Goal: Communication & Community: Participate in discussion

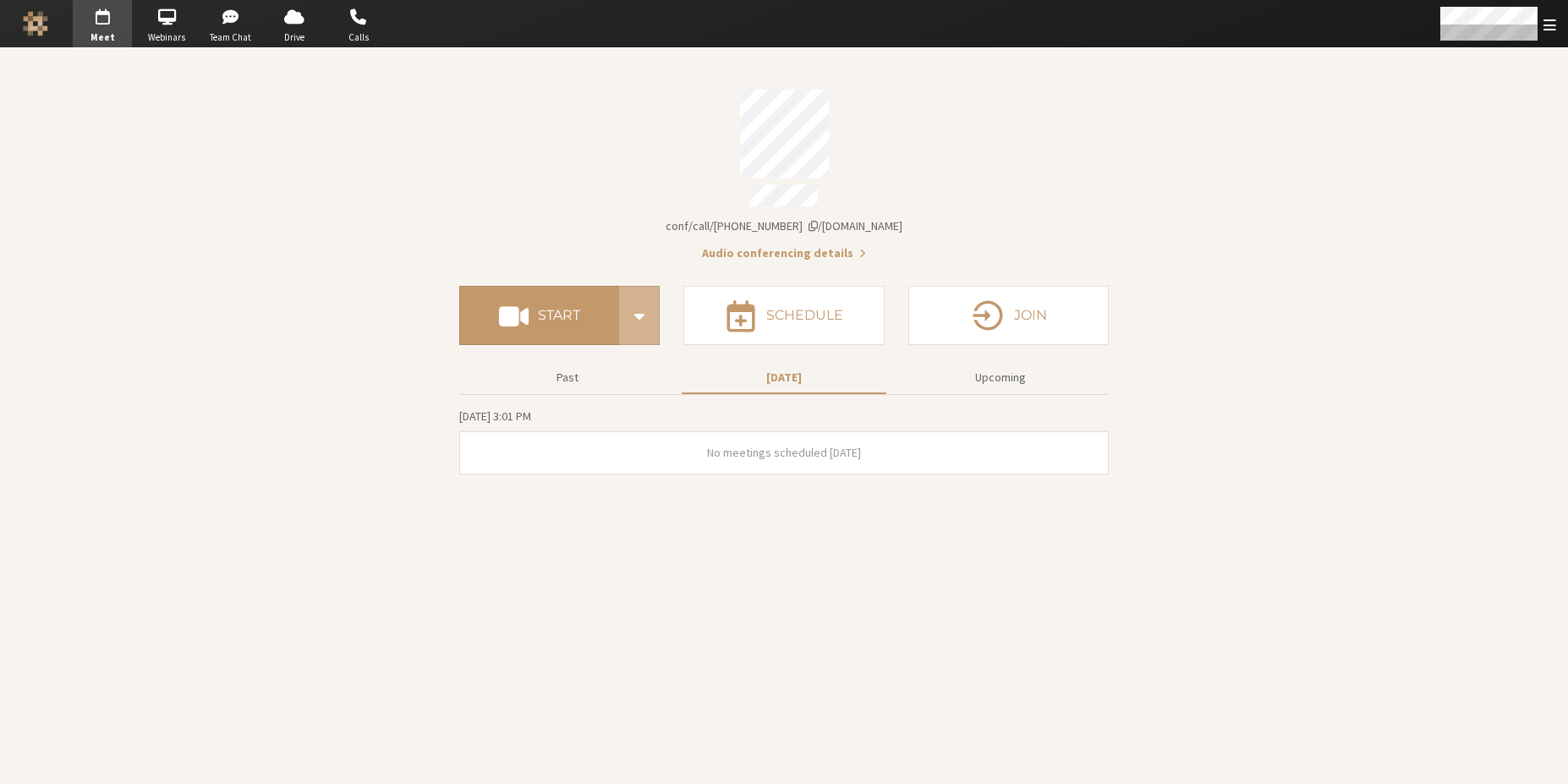
click at [452, 312] on section "Meeting link iotum.callbridge.rocks/conf/call/6850878 Audio conferencing detail…" at bounding box center [784, 416] width 1568 height 735
click at [515, 314] on span at bounding box center [513, 315] width 30 height 30
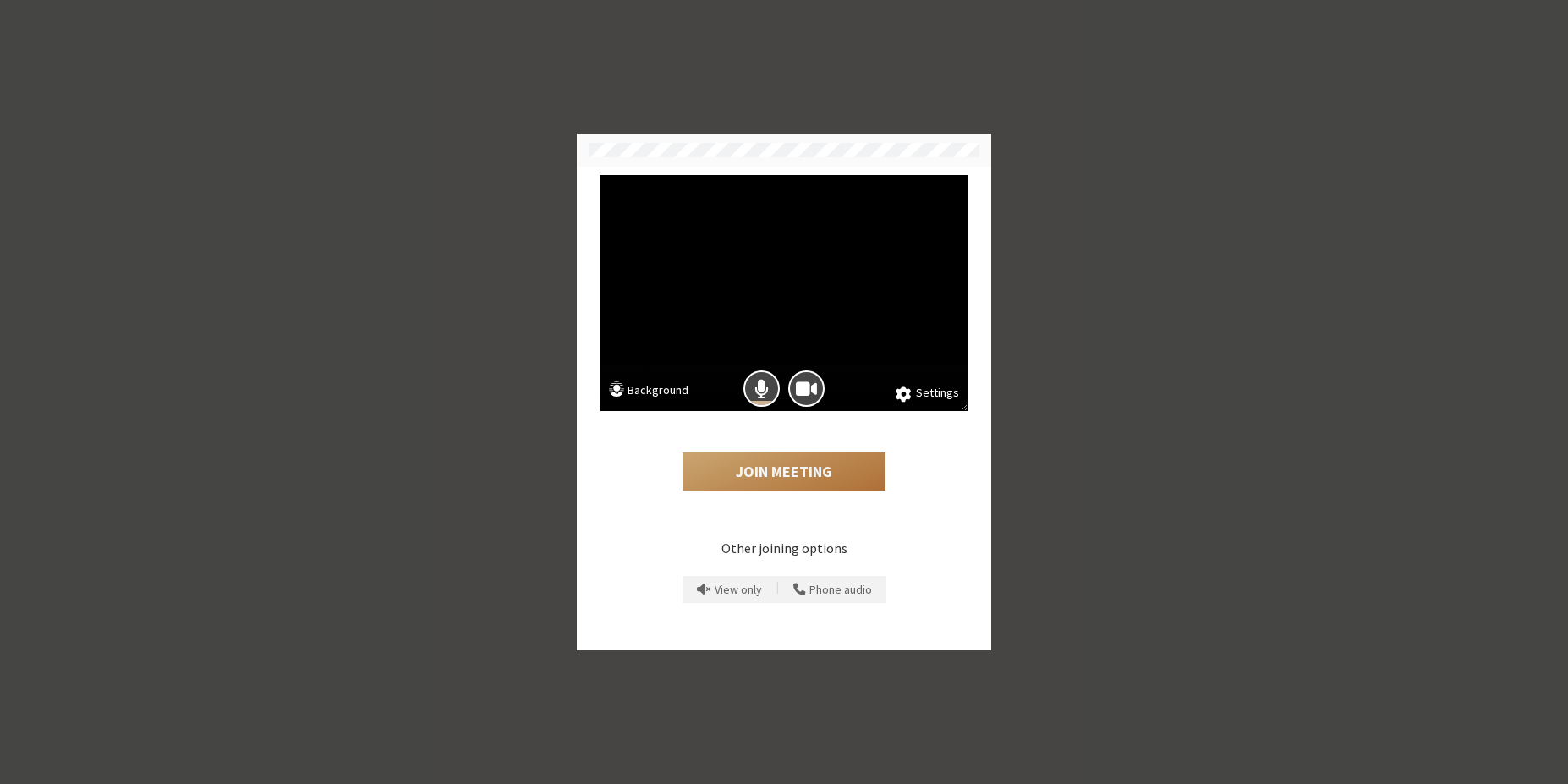
click at [776, 464] on button "Join Meeting" at bounding box center [783, 472] width 203 height 39
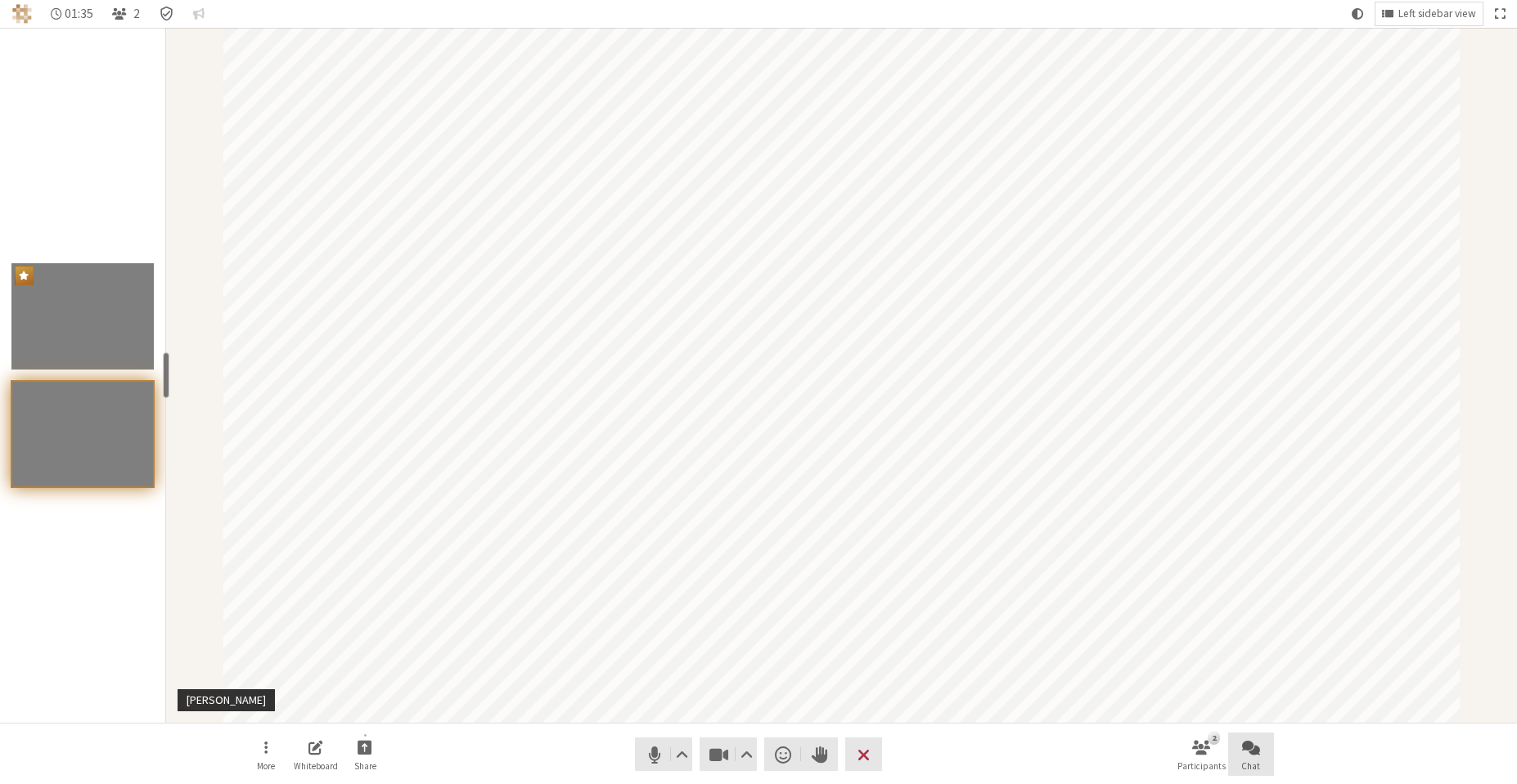
click at [1263, 736] on button "Chat" at bounding box center [1251, 755] width 46 height 44
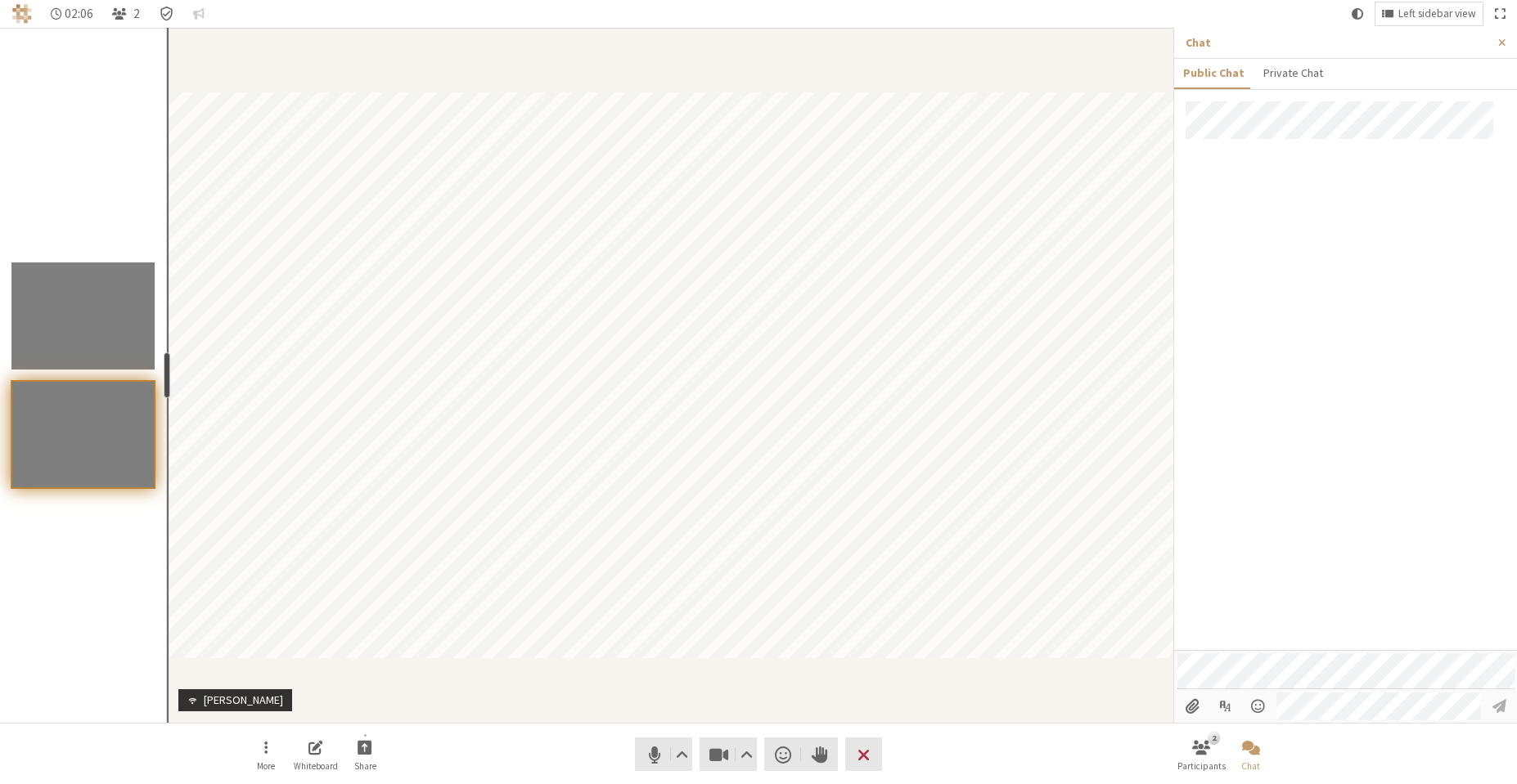
click at [164, 367] on div "resize" at bounding box center [167, 376] width 6 height 46
click at [1256, 391] on div at bounding box center [1346, 376] width 343 height 549
click at [1505, 38] on span "Close sidebar" at bounding box center [1501, 42] width 7 height 12
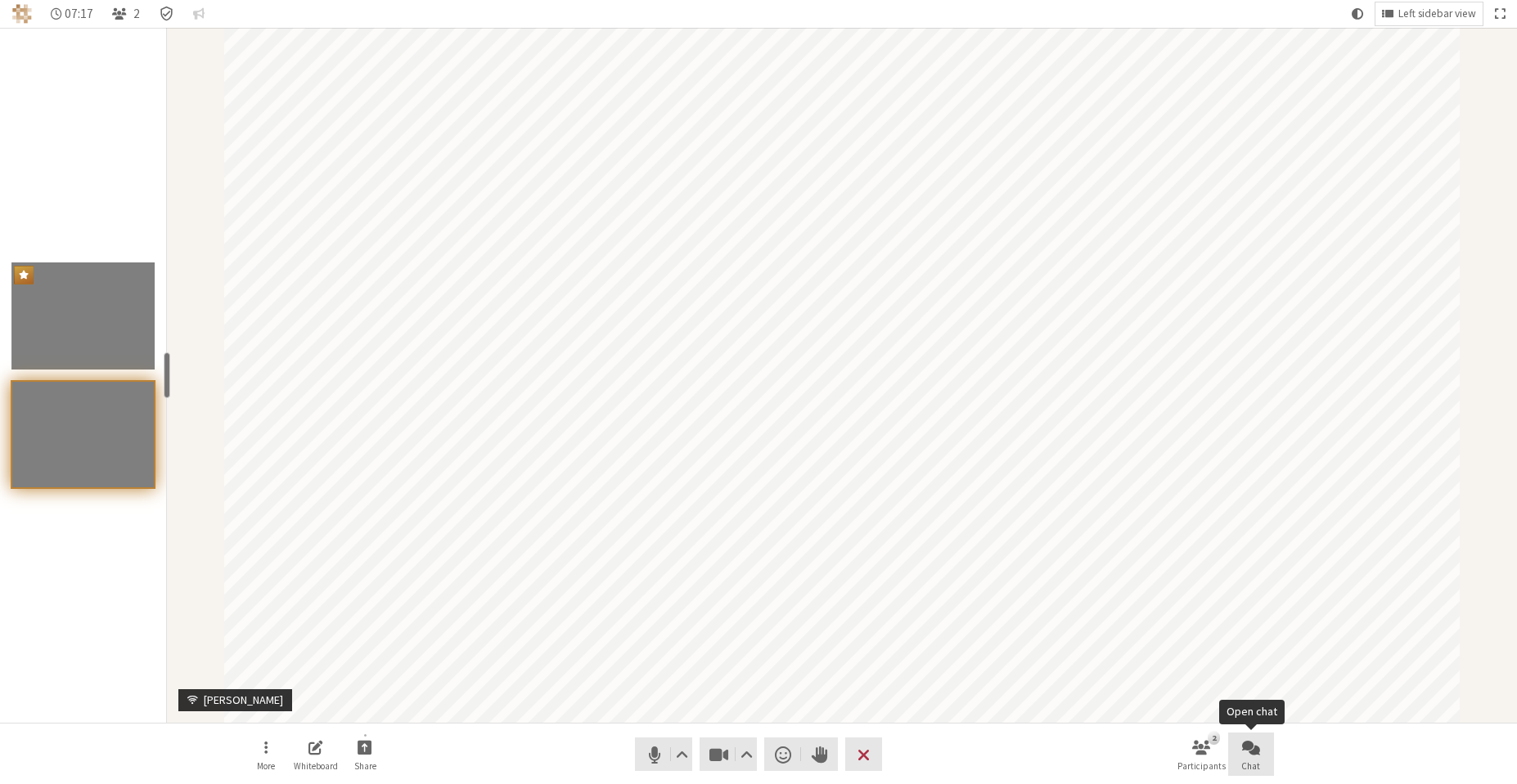
click at [1254, 754] on span "Open chat" at bounding box center [1251, 747] width 18 height 18
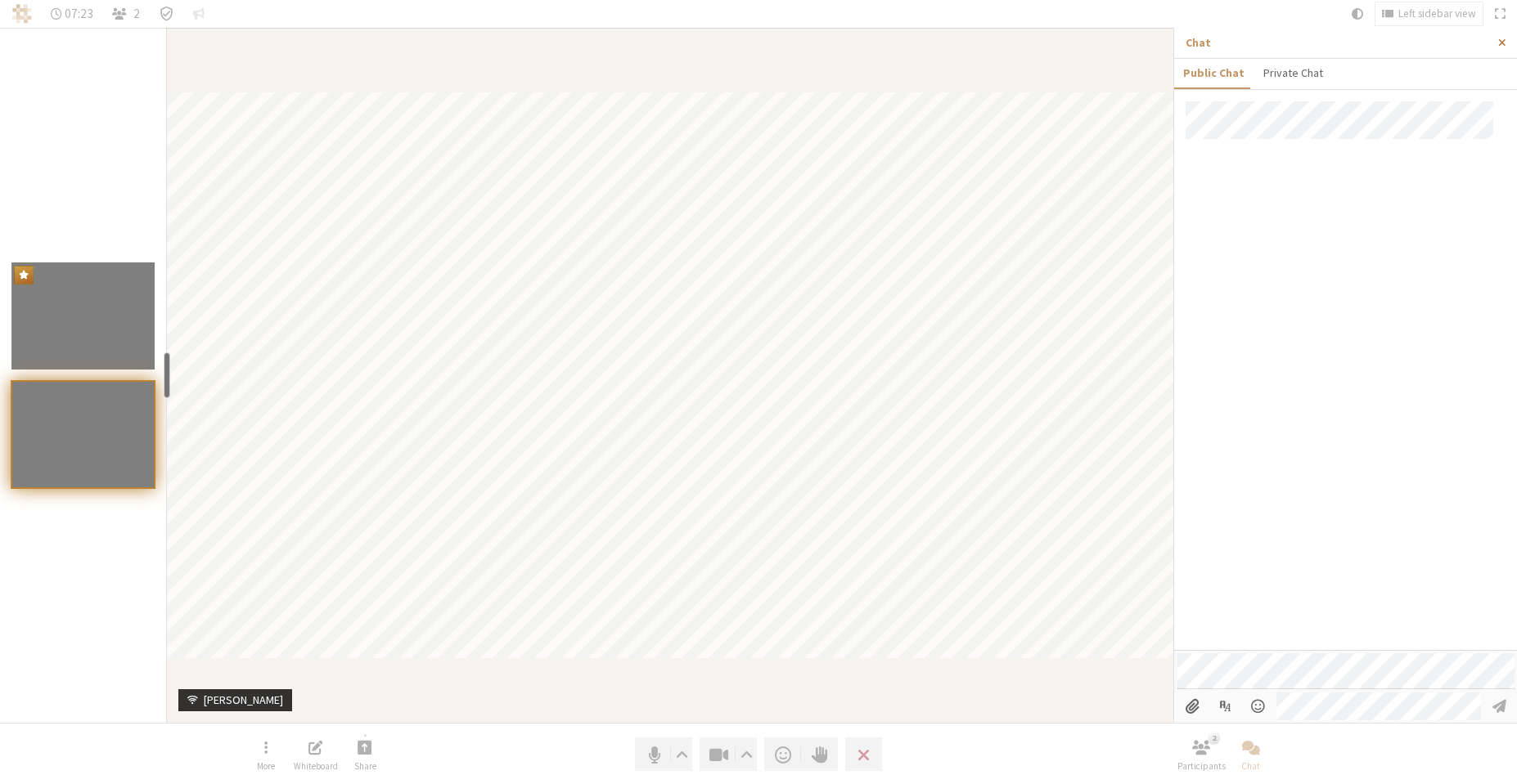
click at [1503, 46] on span "Close sidebar" at bounding box center [1501, 42] width 7 height 12
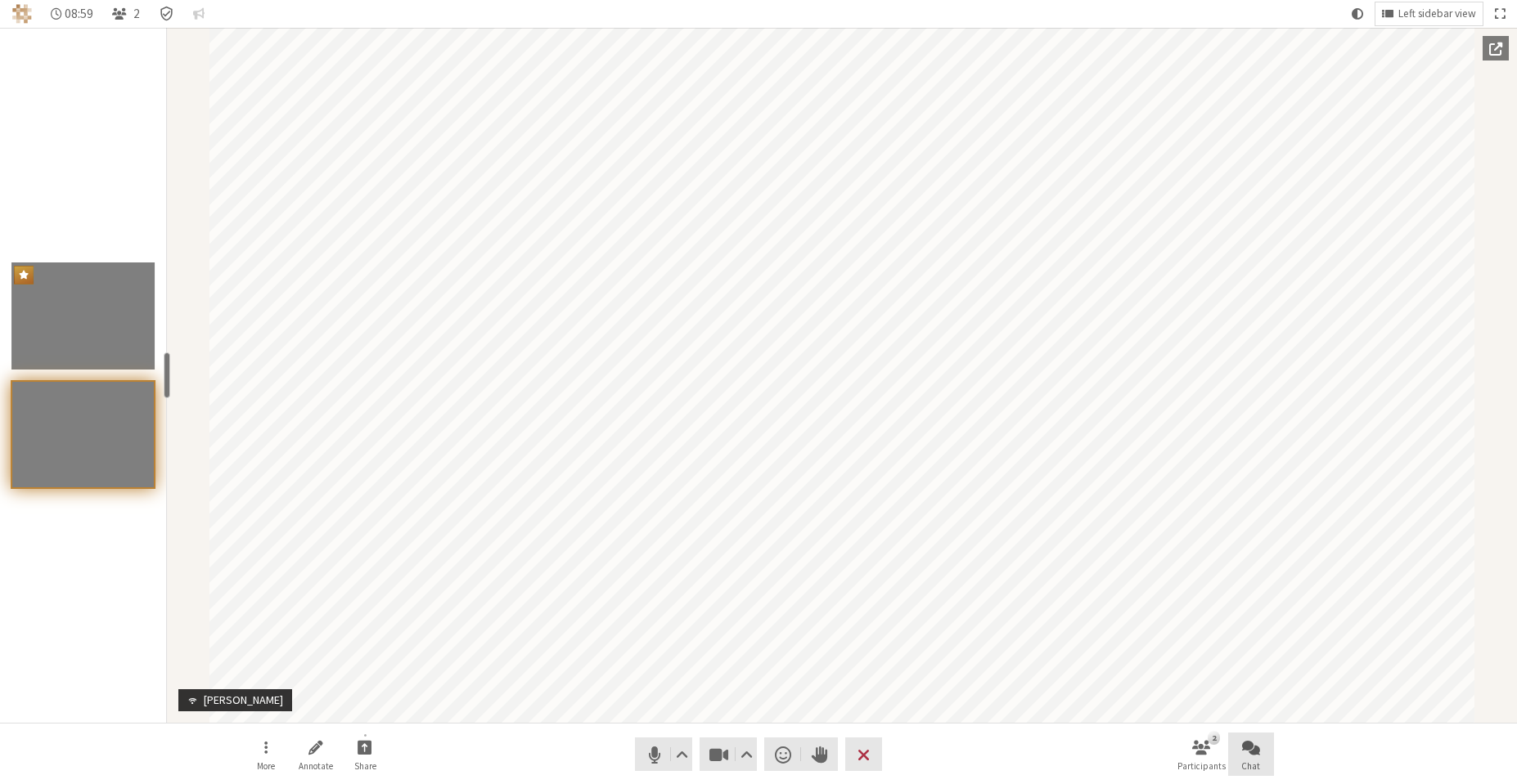
click at [1254, 757] on button "Chat" at bounding box center [1251, 755] width 46 height 44
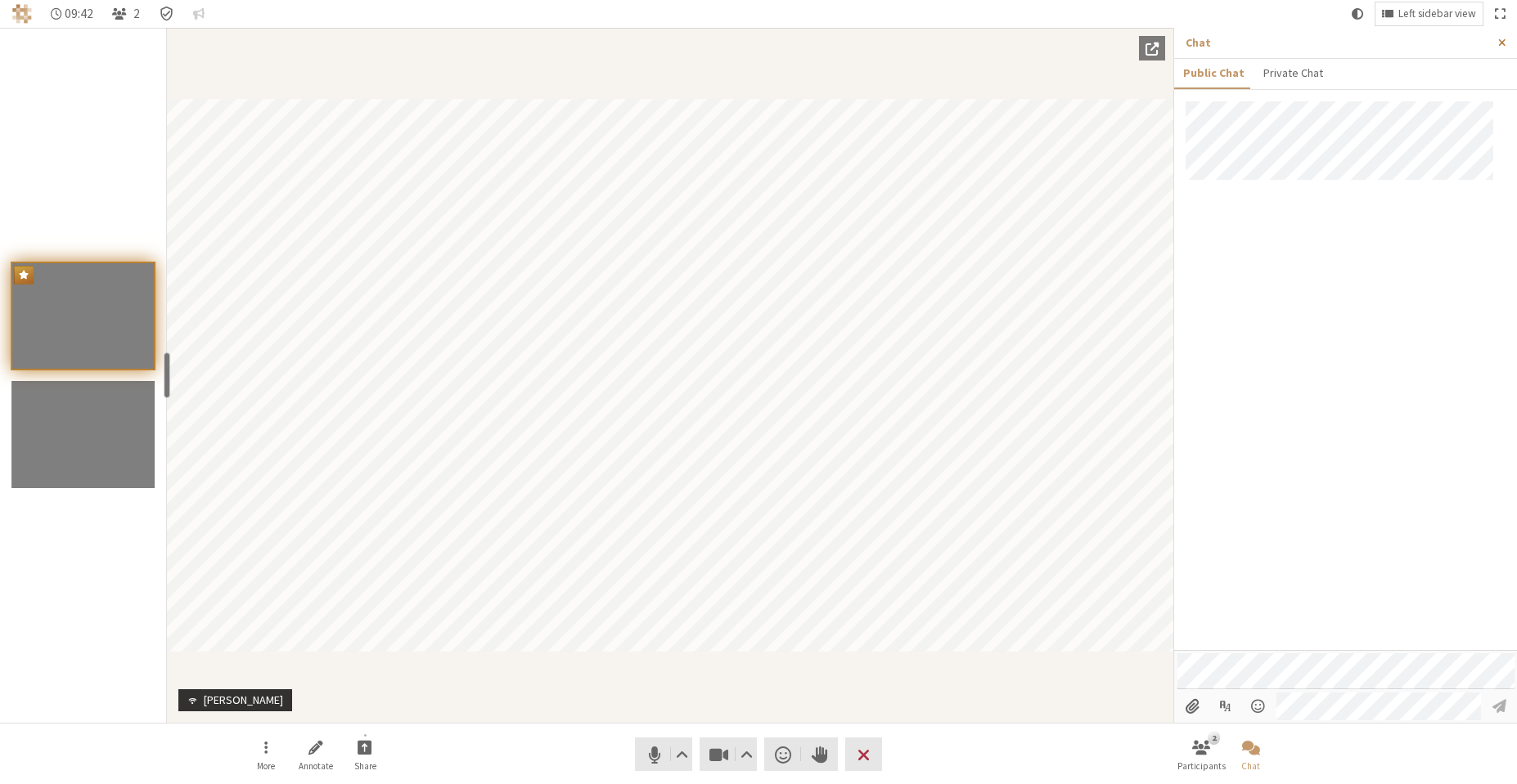
click at [1509, 40] on button "Close sidebar" at bounding box center [1501, 42] width 30 height 30
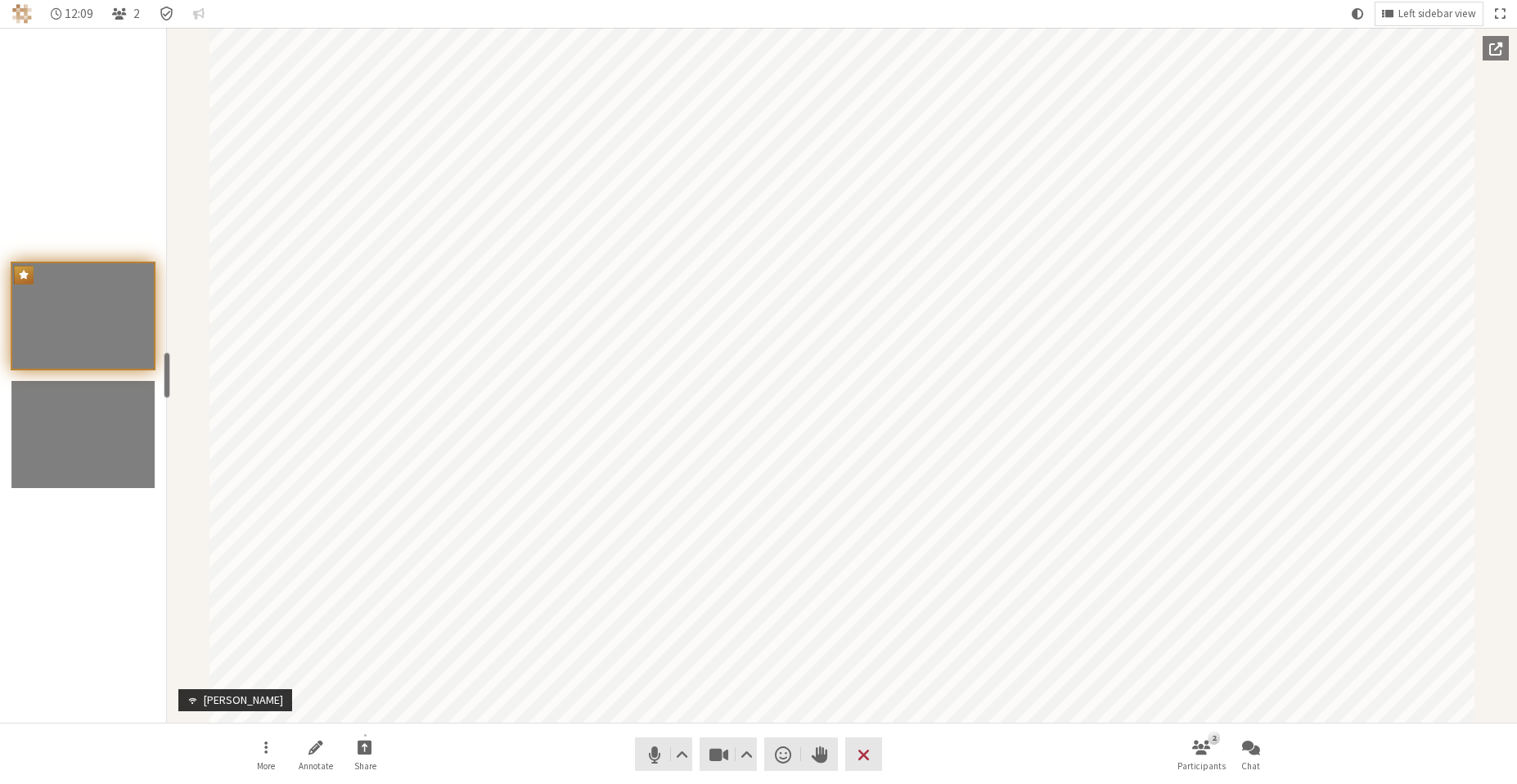
click at [1057, 737] on nav "More Annotate Share Audio Video Send a reaction Raise hand Leave 2 Participants…" at bounding box center [758, 755] width 1030 height 62
click at [1265, 749] on button "Chat" at bounding box center [1251, 755] width 46 height 44
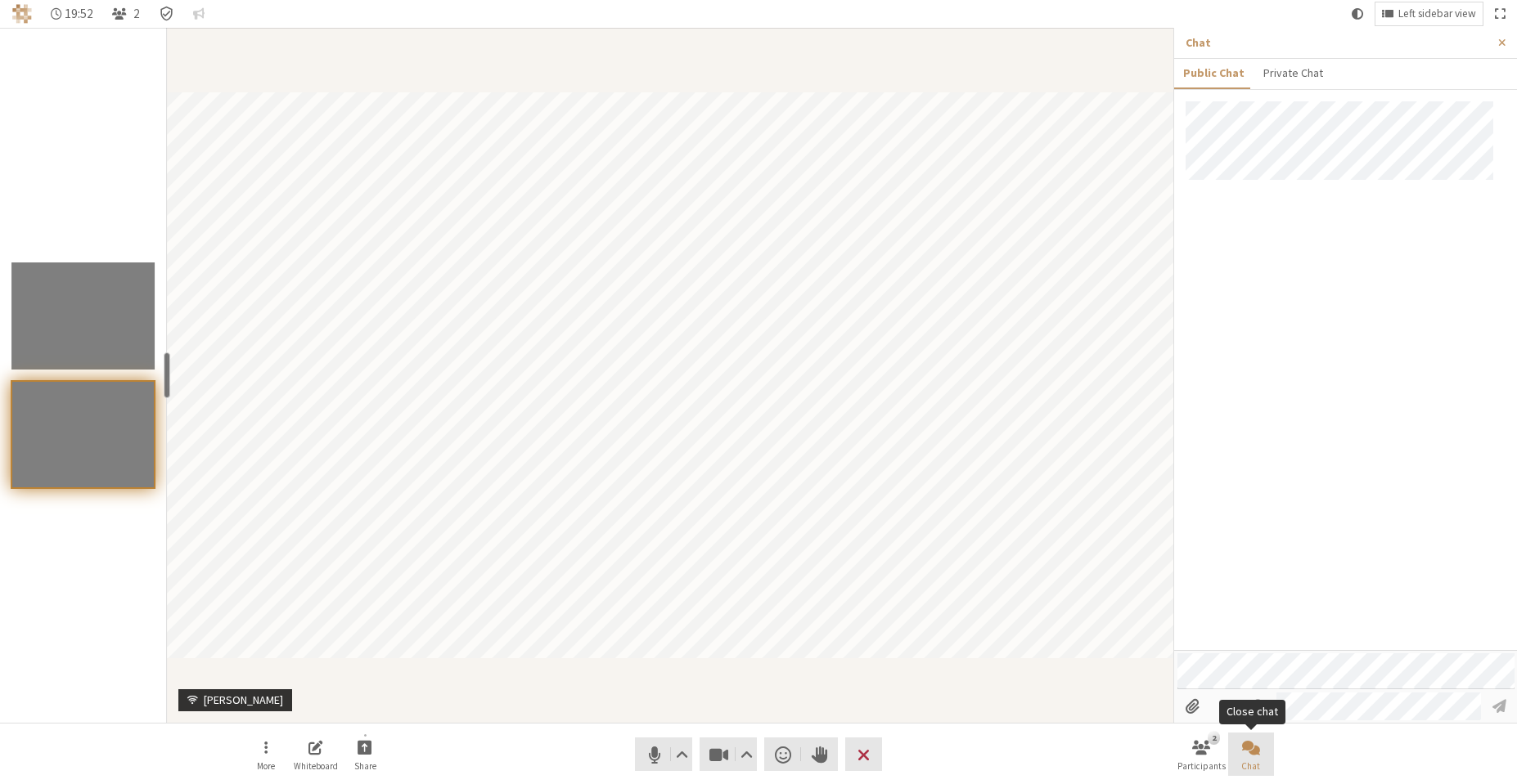
click at [1252, 749] on span "Close chat" at bounding box center [1251, 747] width 18 height 18
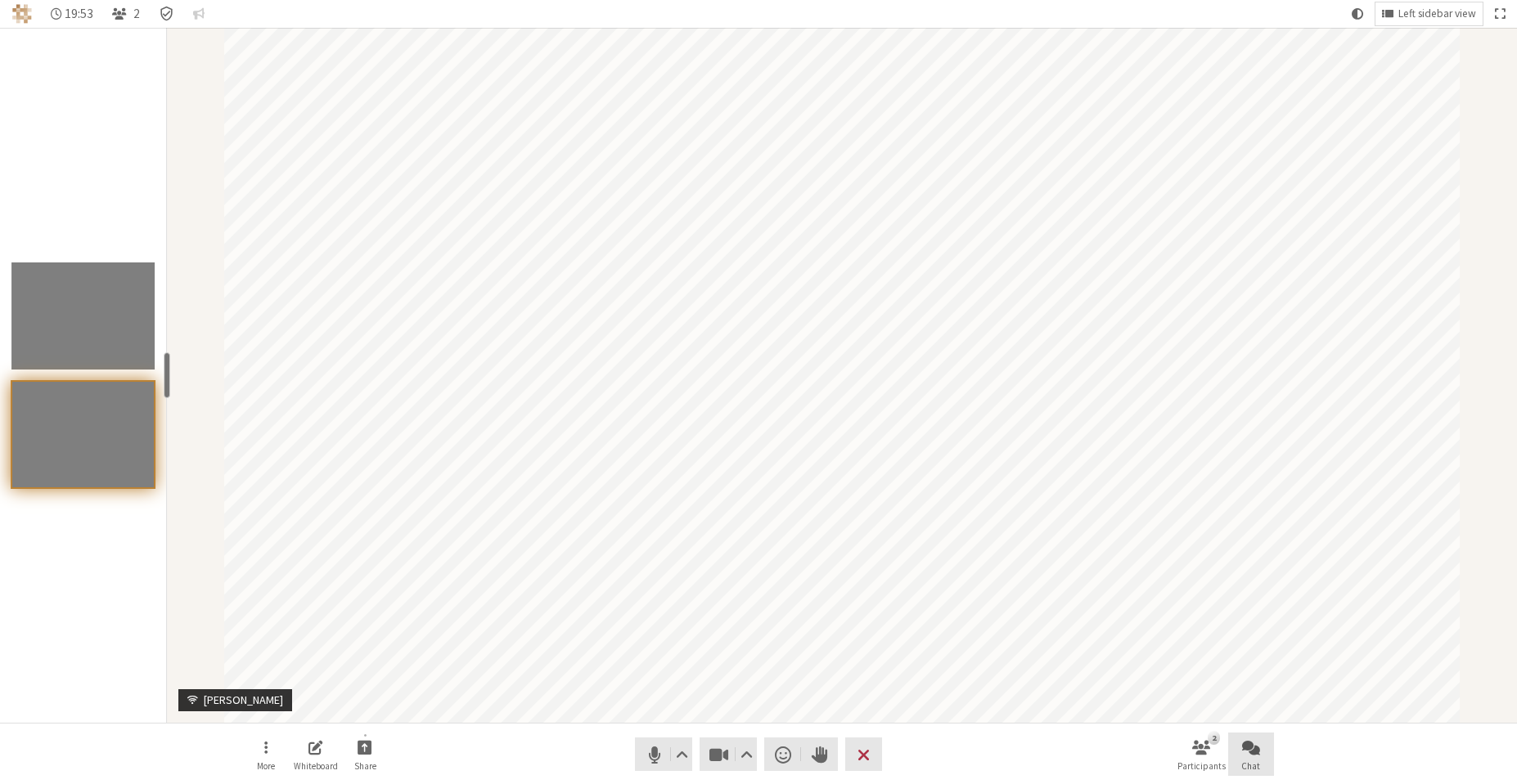
click at [1252, 749] on span "Open chat" at bounding box center [1251, 747] width 18 height 18
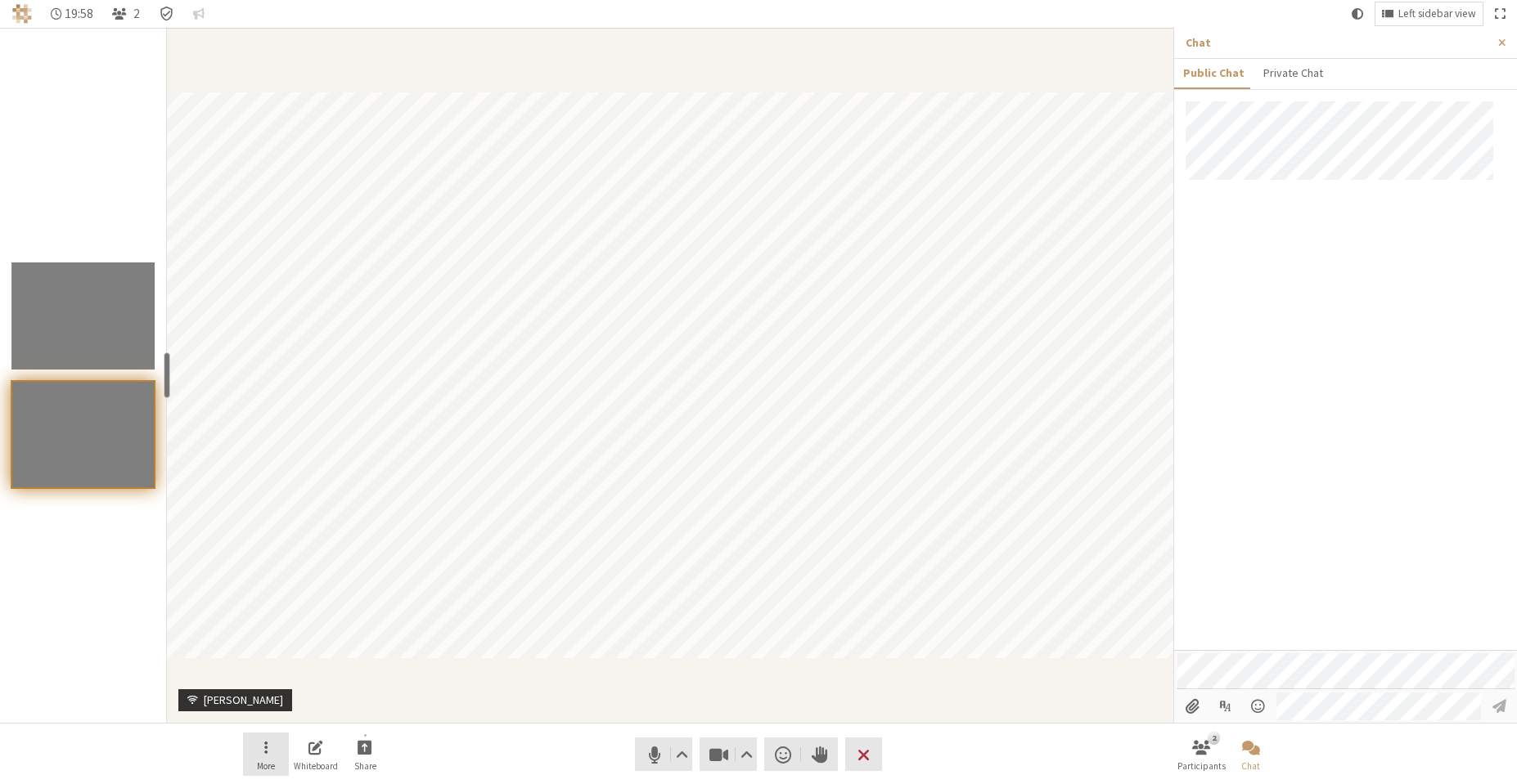
click at [276, 757] on button "More" at bounding box center [266, 755] width 46 height 44
click at [270, 757] on button "More" at bounding box center [266, 755] width 46 height 44
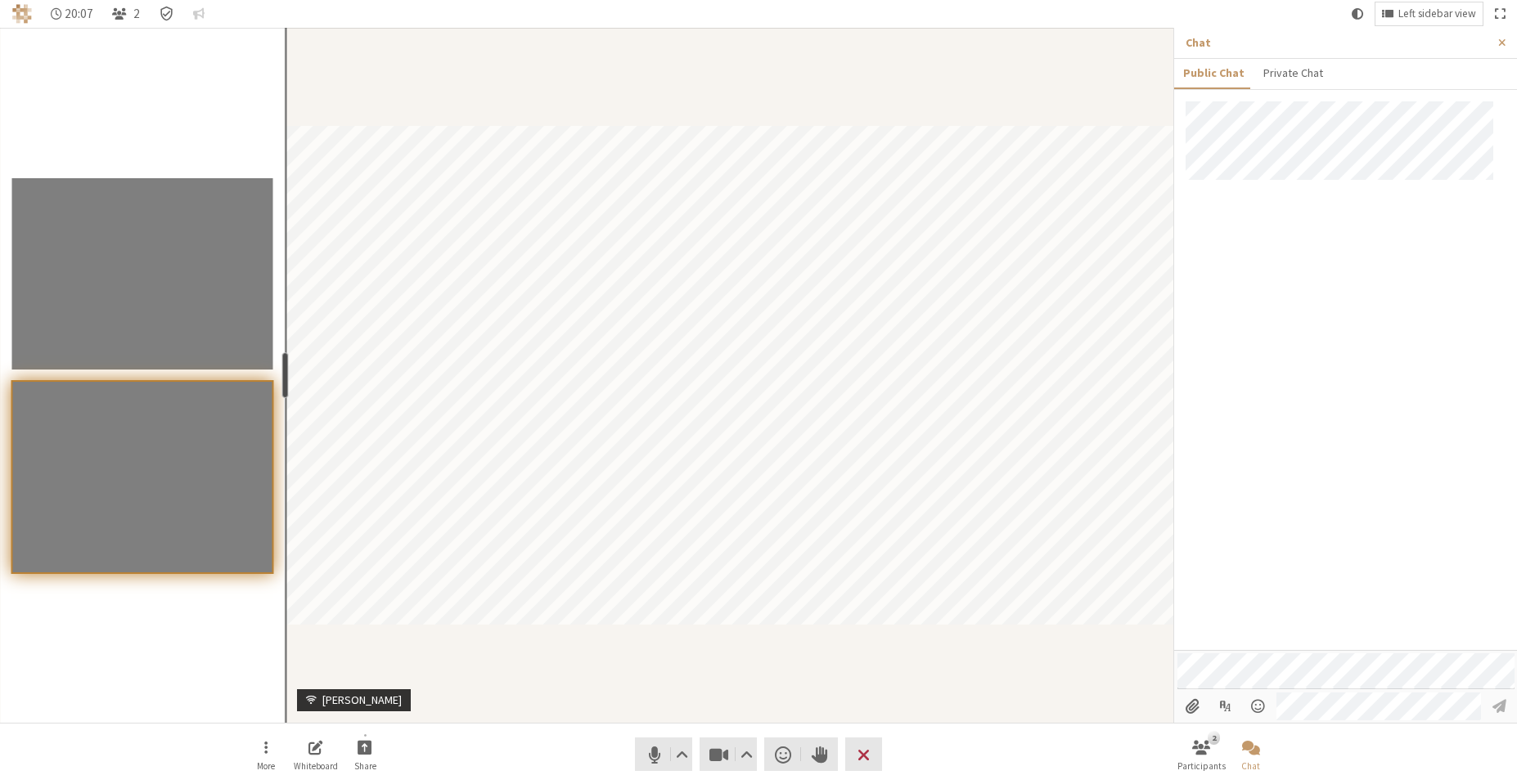
drag, startPoint x: 165, startPoint y: 364, endPoint x: 283, endPoint y: 373, distance: 118.3
click at [283, 373] on div "resize" at bounding box center [285, 376] width 6 height 46
click at [1501, 43] on span "Close sidebar" at bounding box center [1501, 42] width 7 height 12
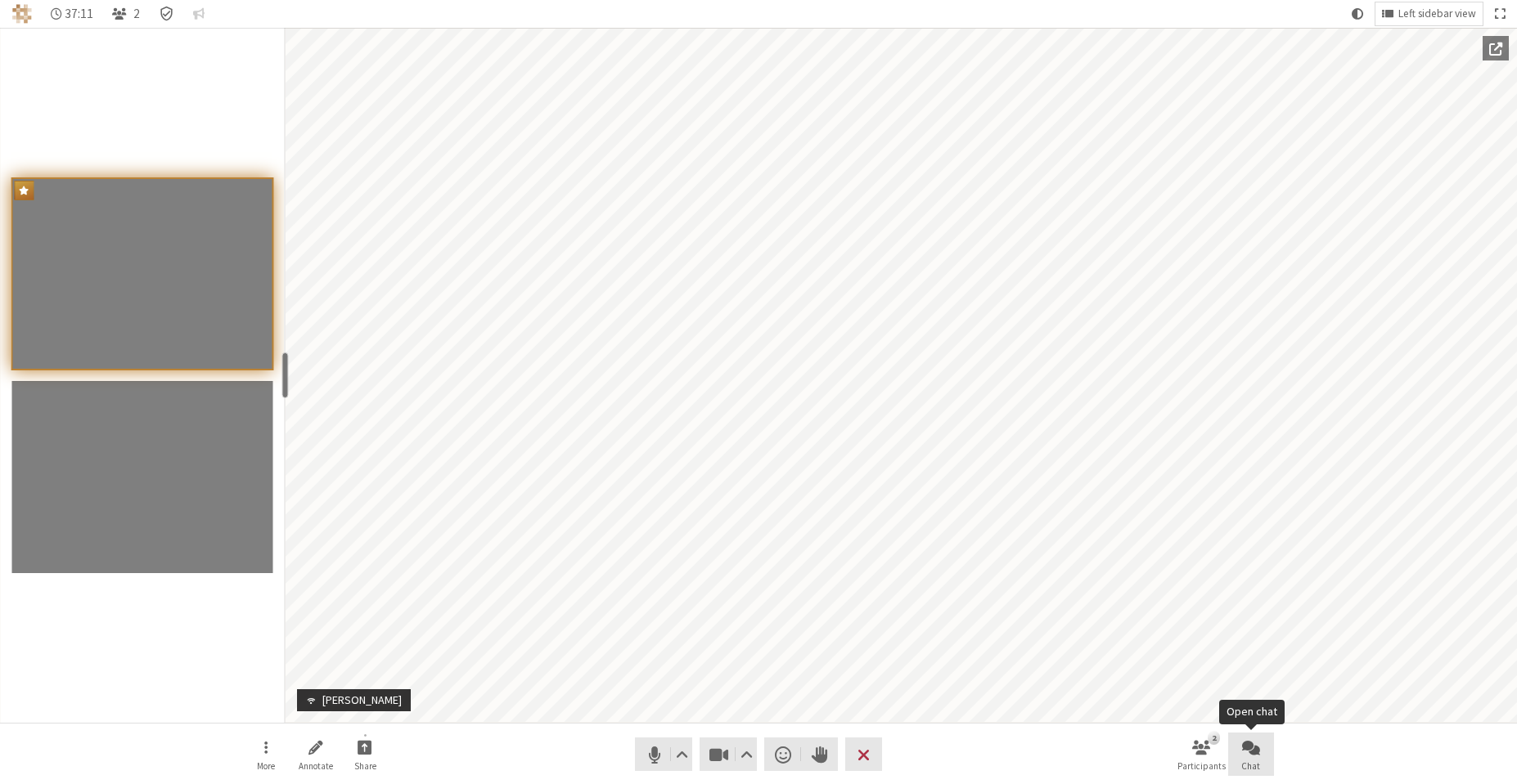
click at [1241, 738] on button "Chat" at bounding box center [1251, 755] width 46 height 44
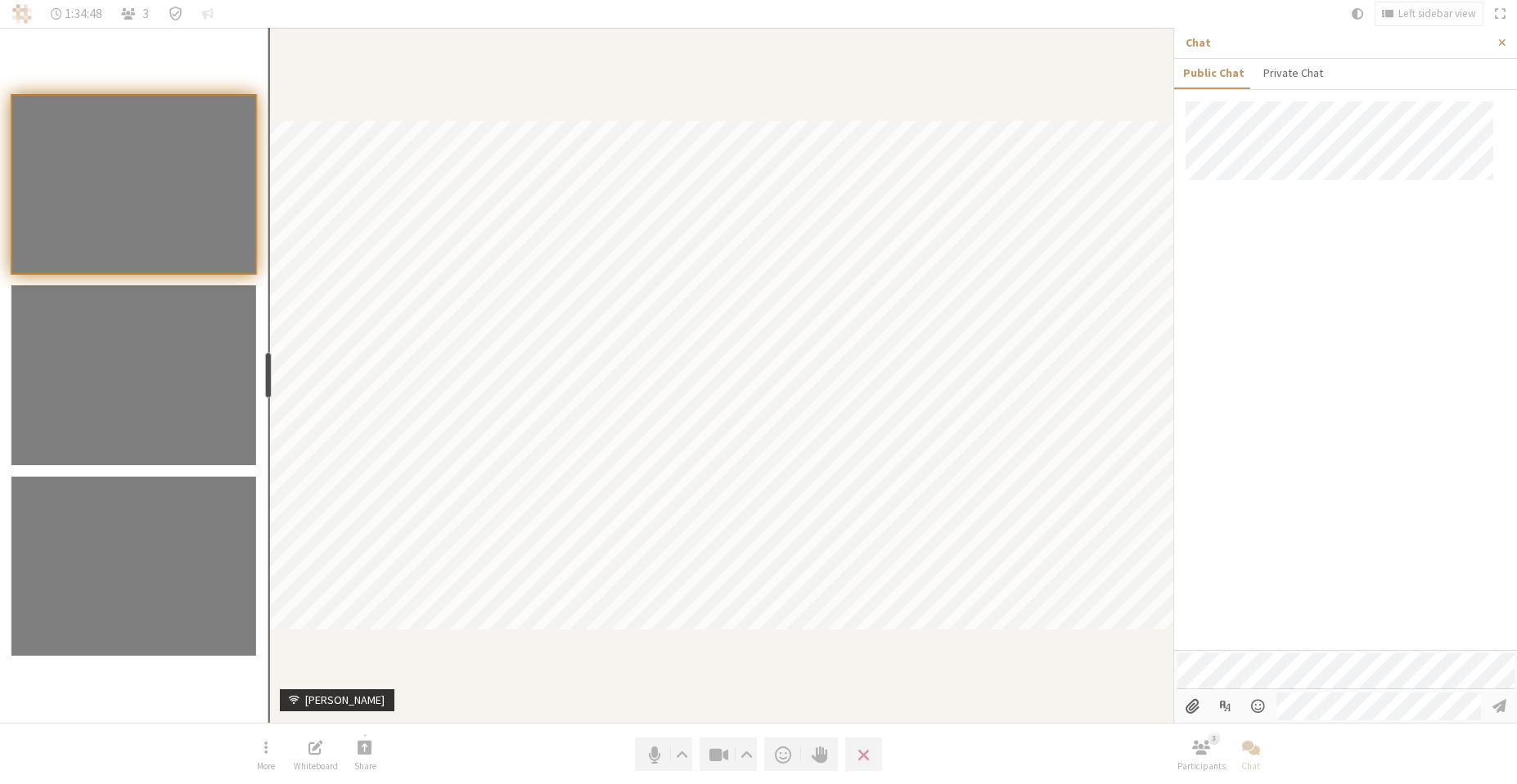
drag, startPoint x: 288, startPoint y: 382, endPoint x: 266, endPoint y: 384, distance: 22.1
click at [266, 384] on div "resize" at bounding box center [268, 376] width 6 height 46
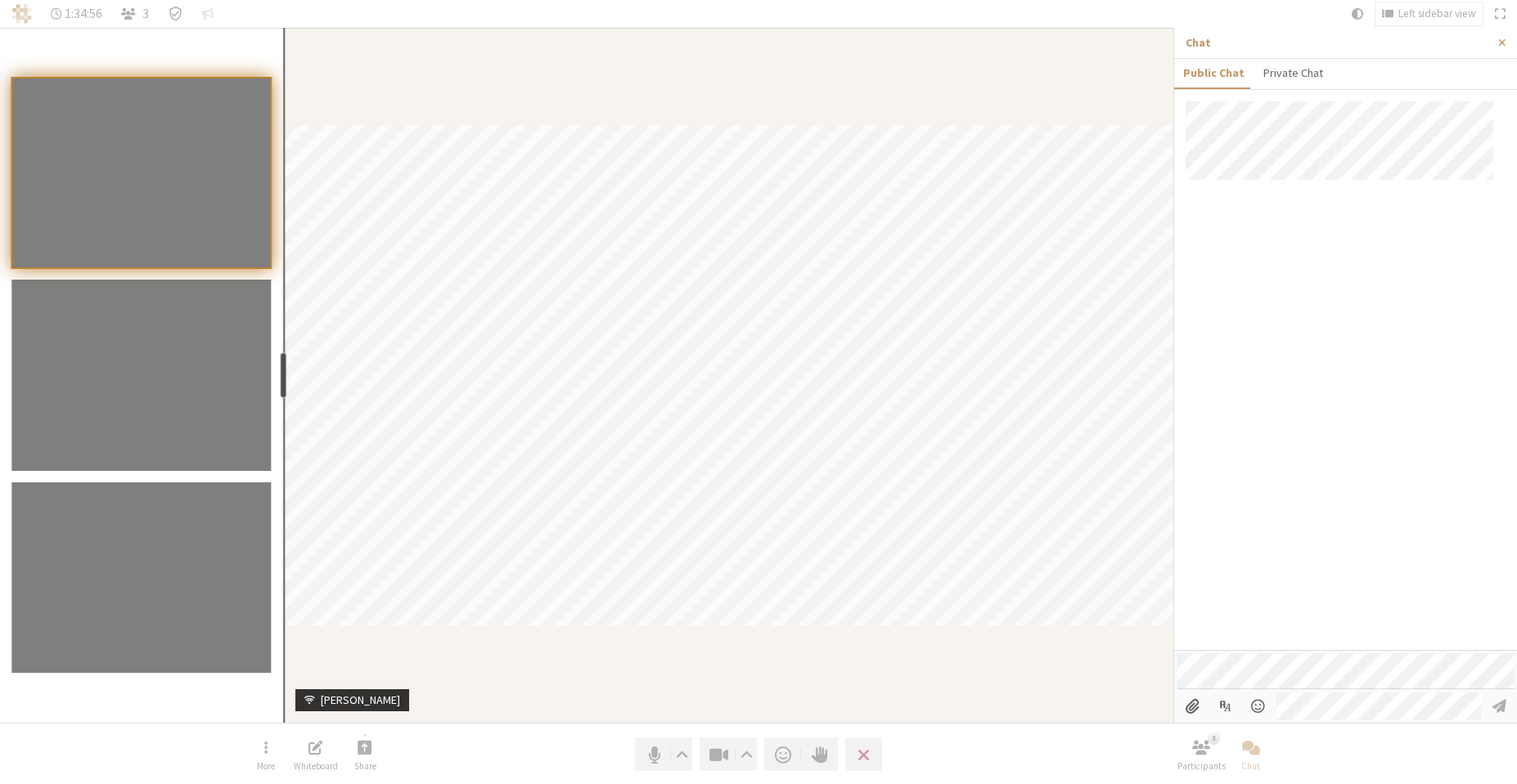
click at [280, 368] on div "resize" at bounding box center [283, 376] width 6 height 46
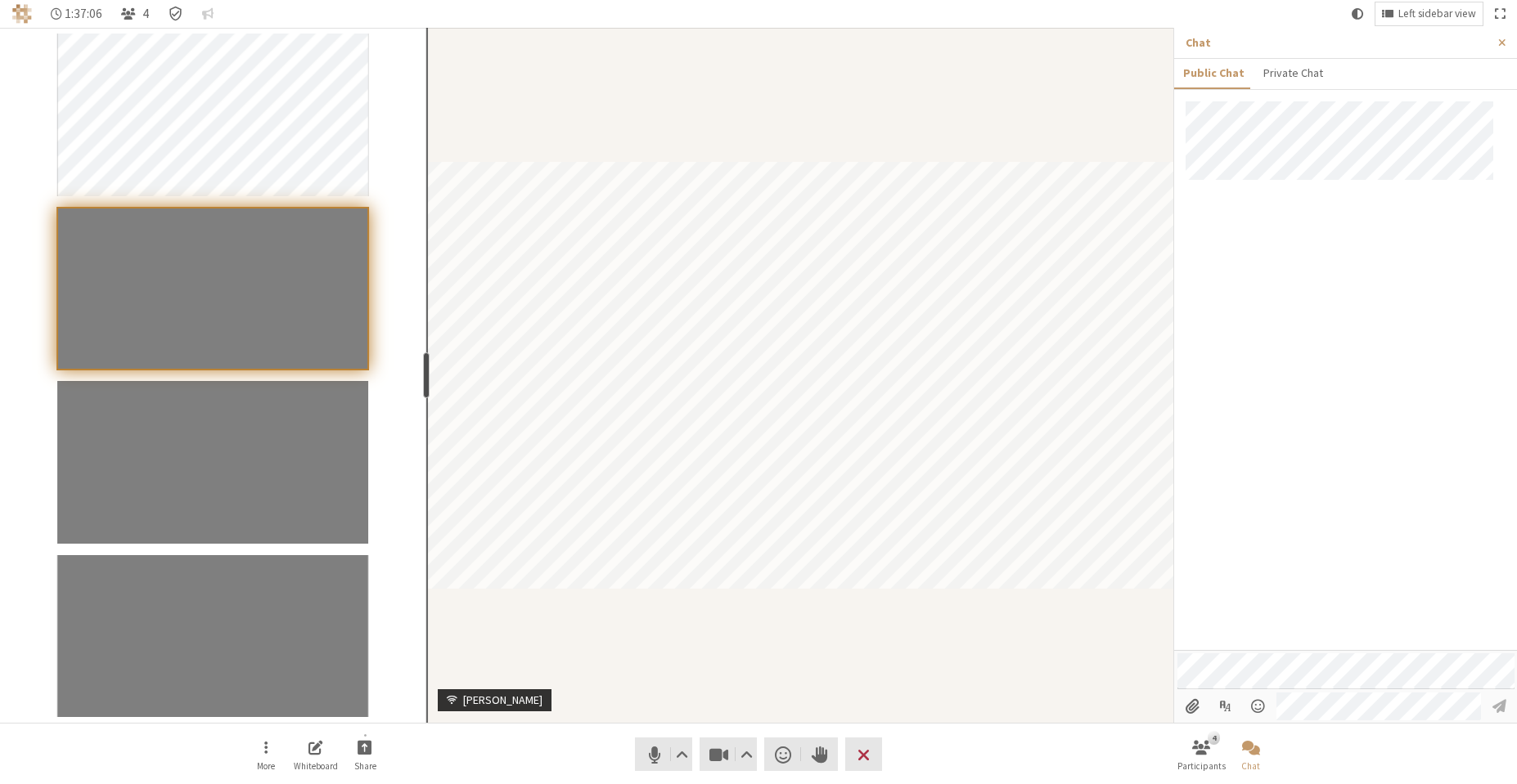
drag, startPoint x: 281, startPoint y: 374, endPoint x: 423, endPoint y: 386, distance: 142.5
click at [423, 386] on div "resize" at bounding box center [426, 376] width 6 height 46
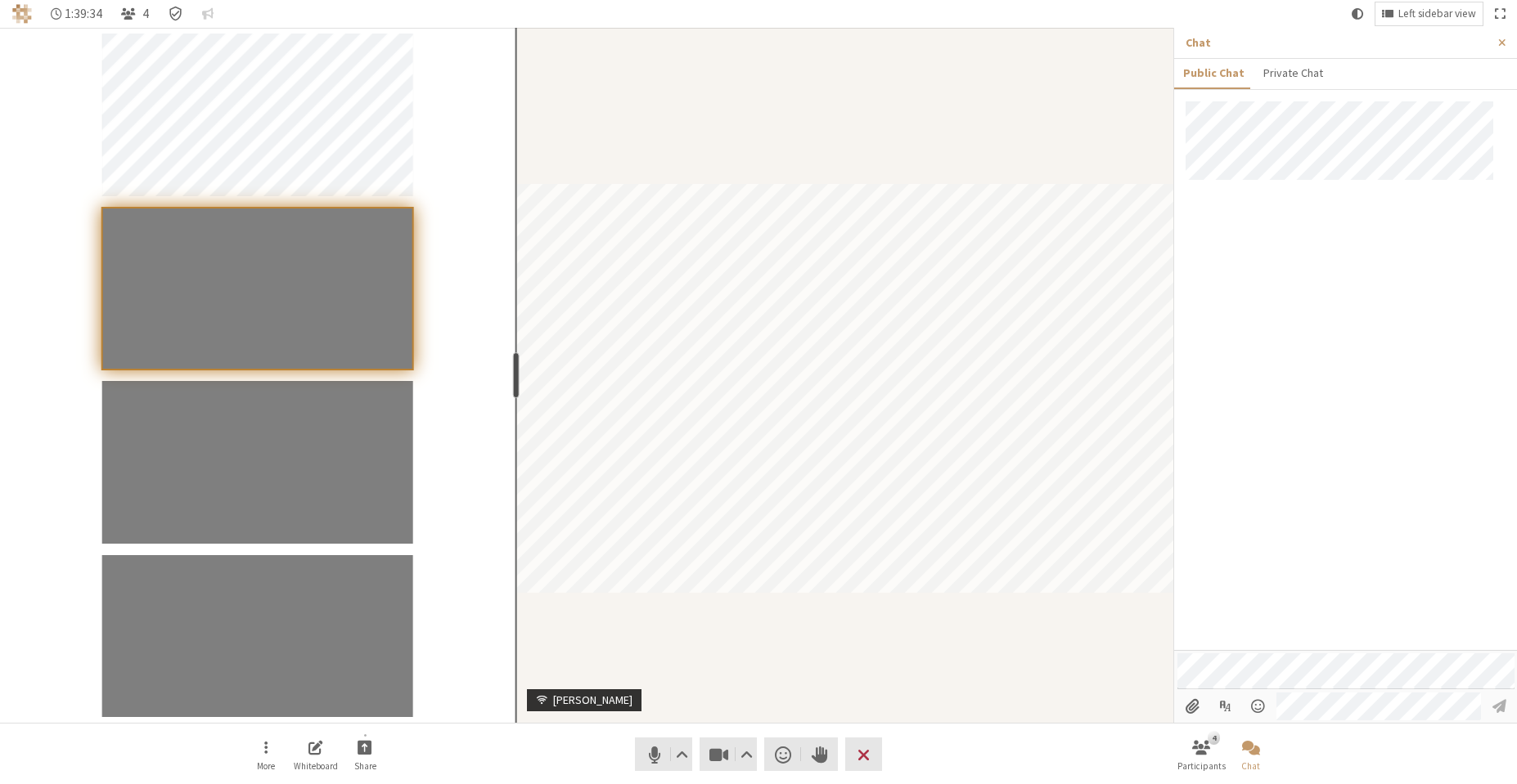
drag, startPoint x: 440, startPoint y: 375, endPoint x: 540, endPoint y: 376, distance: 100.0
click at [519, 376] on div "resize" at bounding box center [515, 376] width 6 height 46
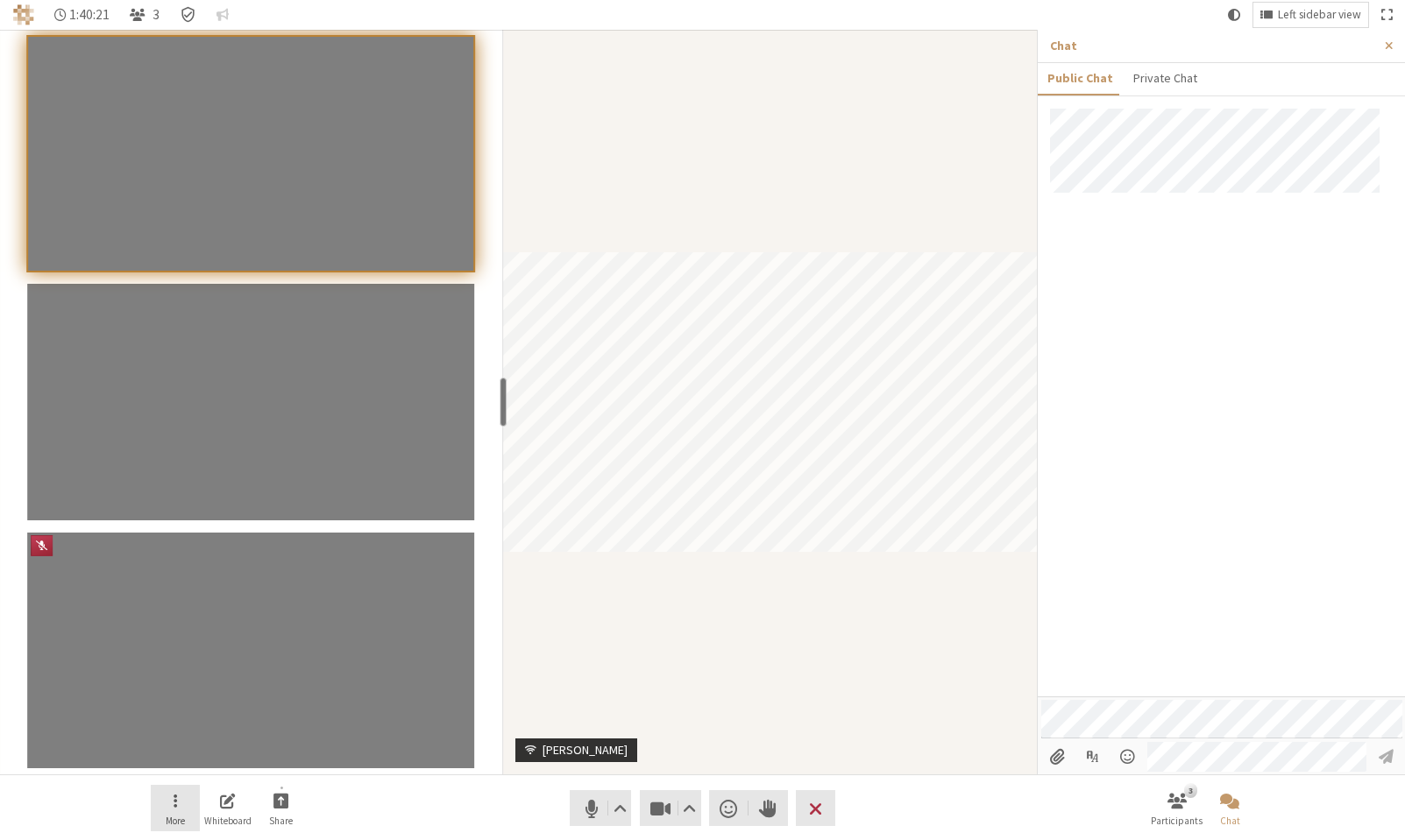
click at [157, 804] on button "More" at bounding box center [176, 808] width 49 height 47
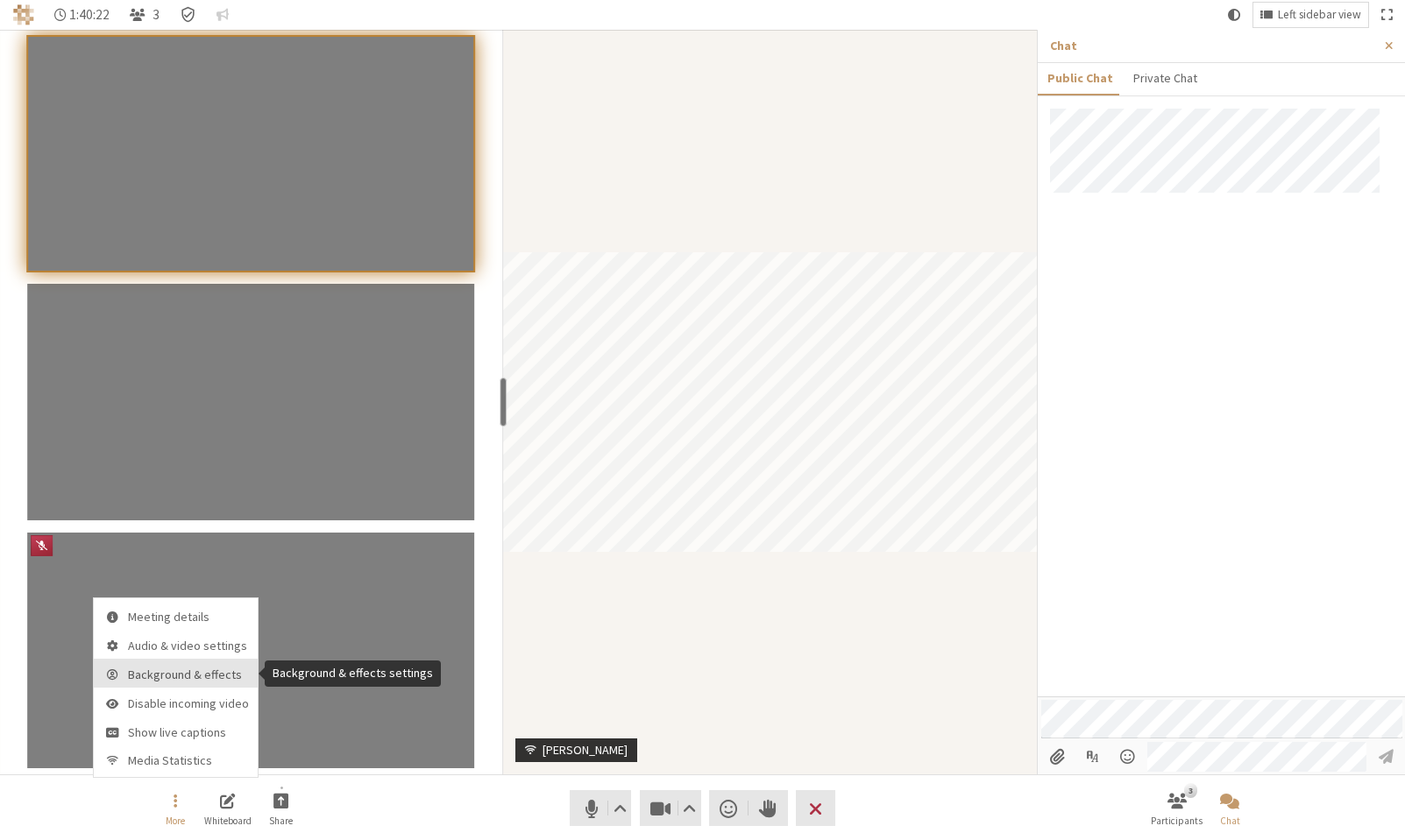
click at [181, 686] on button "Background & effects" at bounding box center [176, 672] width 164 height 29
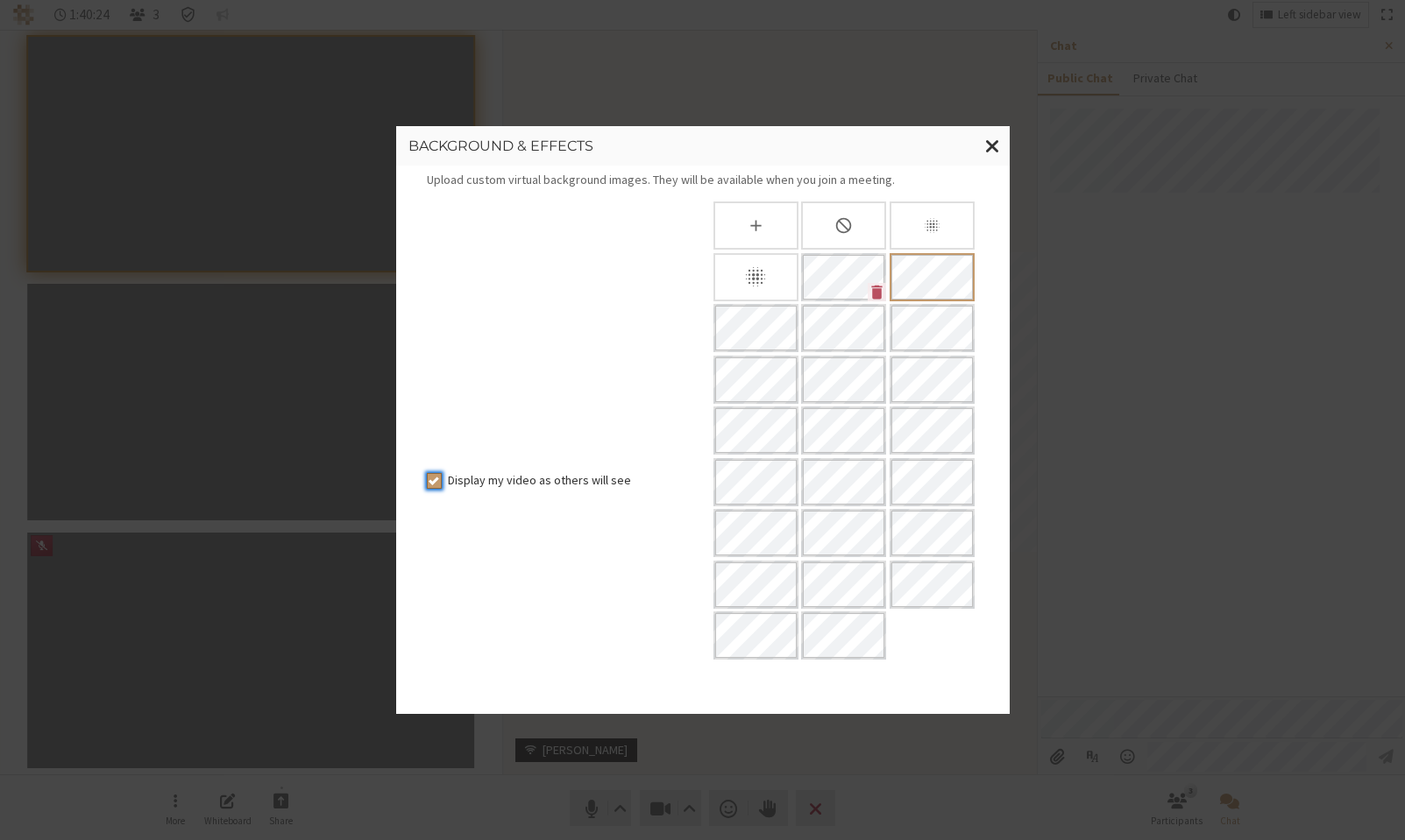
scroll to position [172, 0]
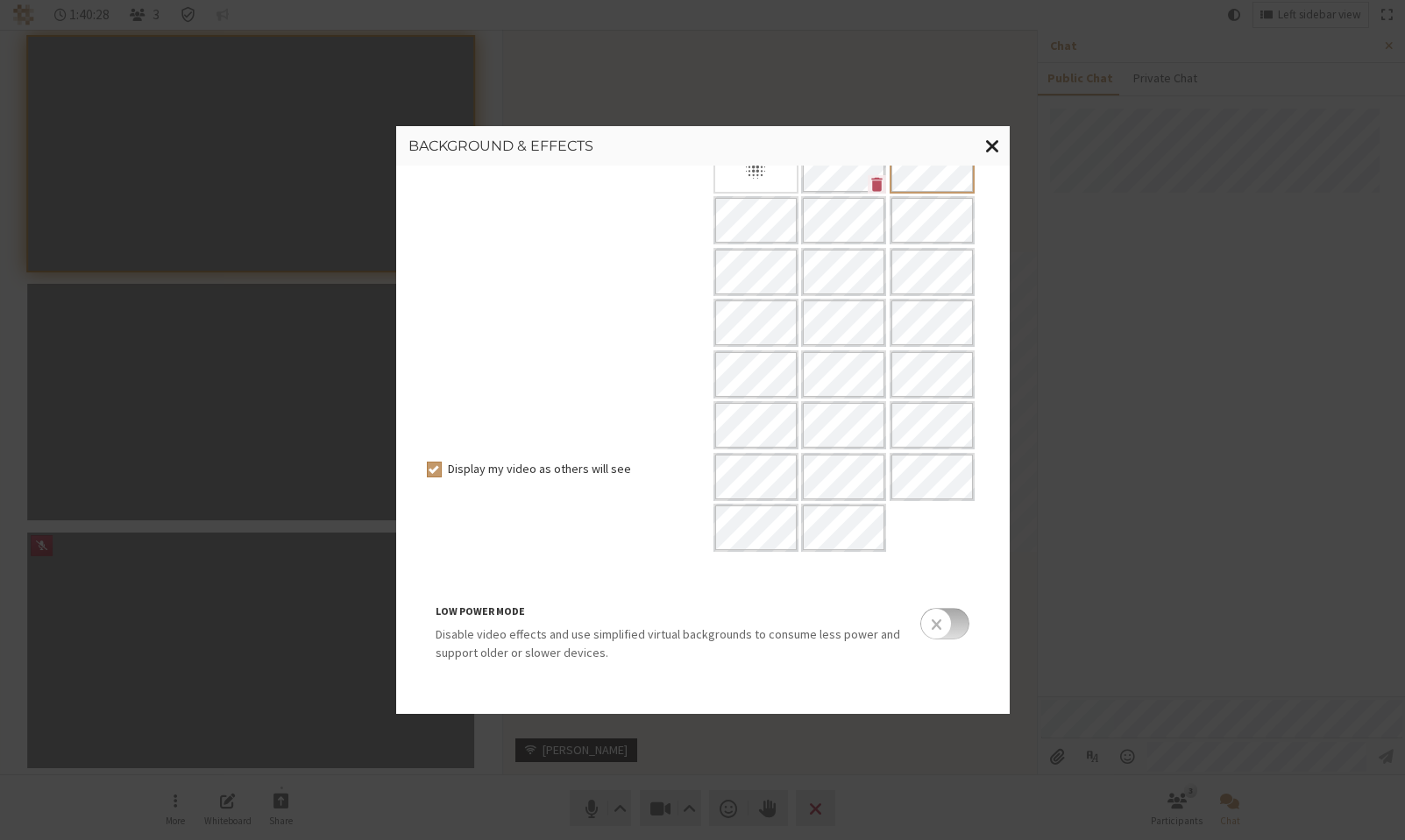
click at [985, 150] on span "Close modal" at bounding box center [992, 146] width 15 height 22
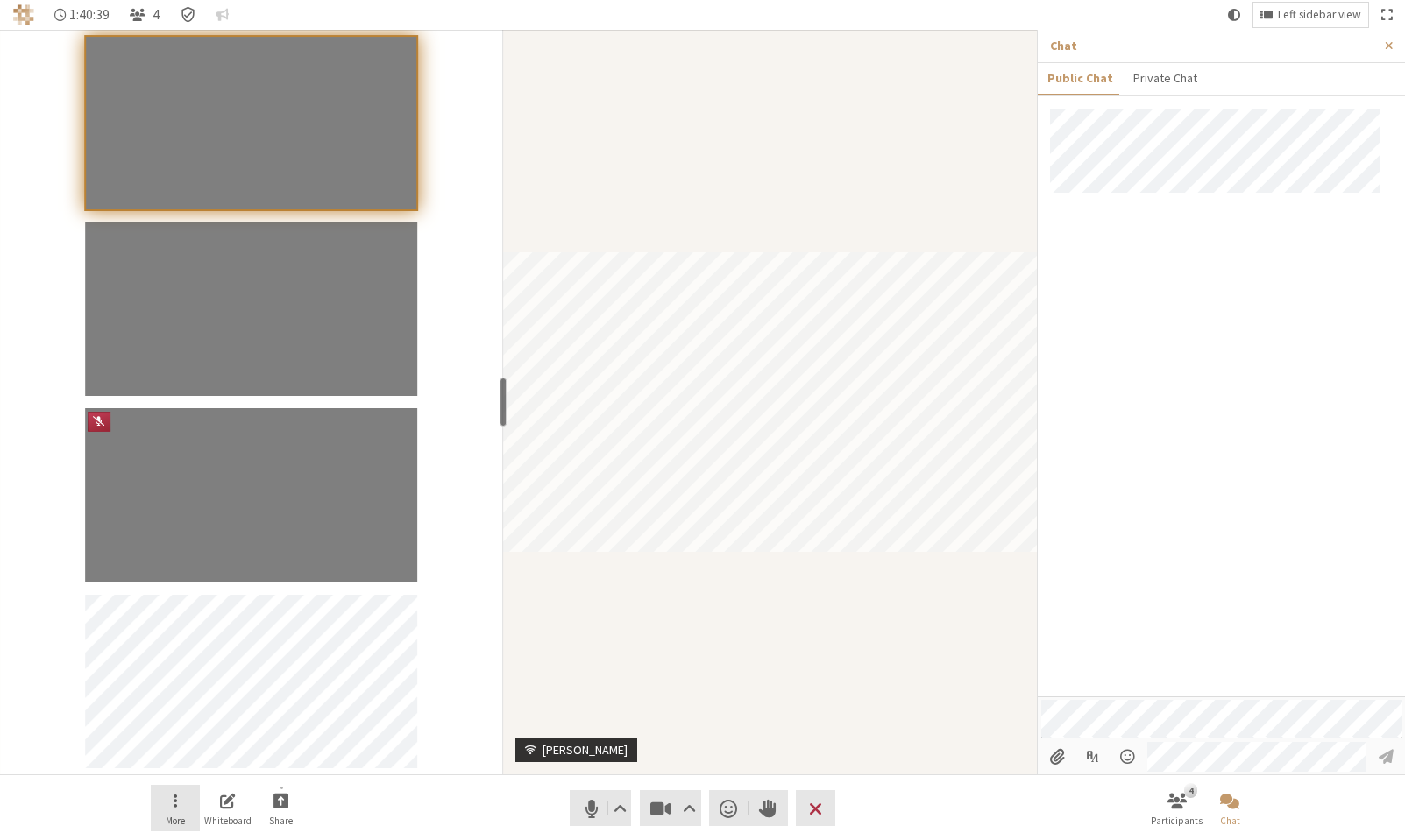
click at [165, 809] on button "More" at bounding box center [176, 808] width 49 height 47
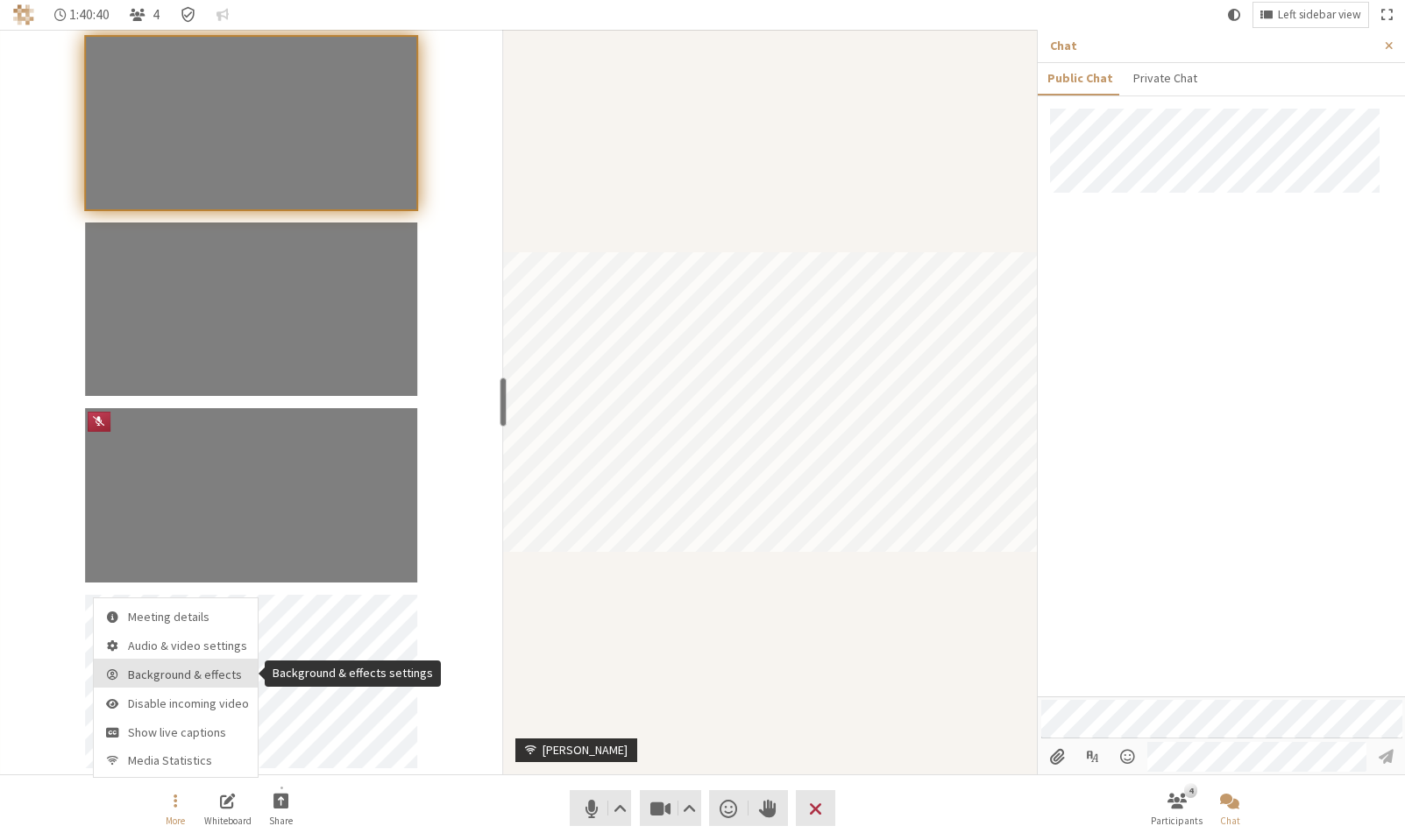
click at [196, 674] on span "Background & effects" at bounding box center [189, 674] width 120 height 13
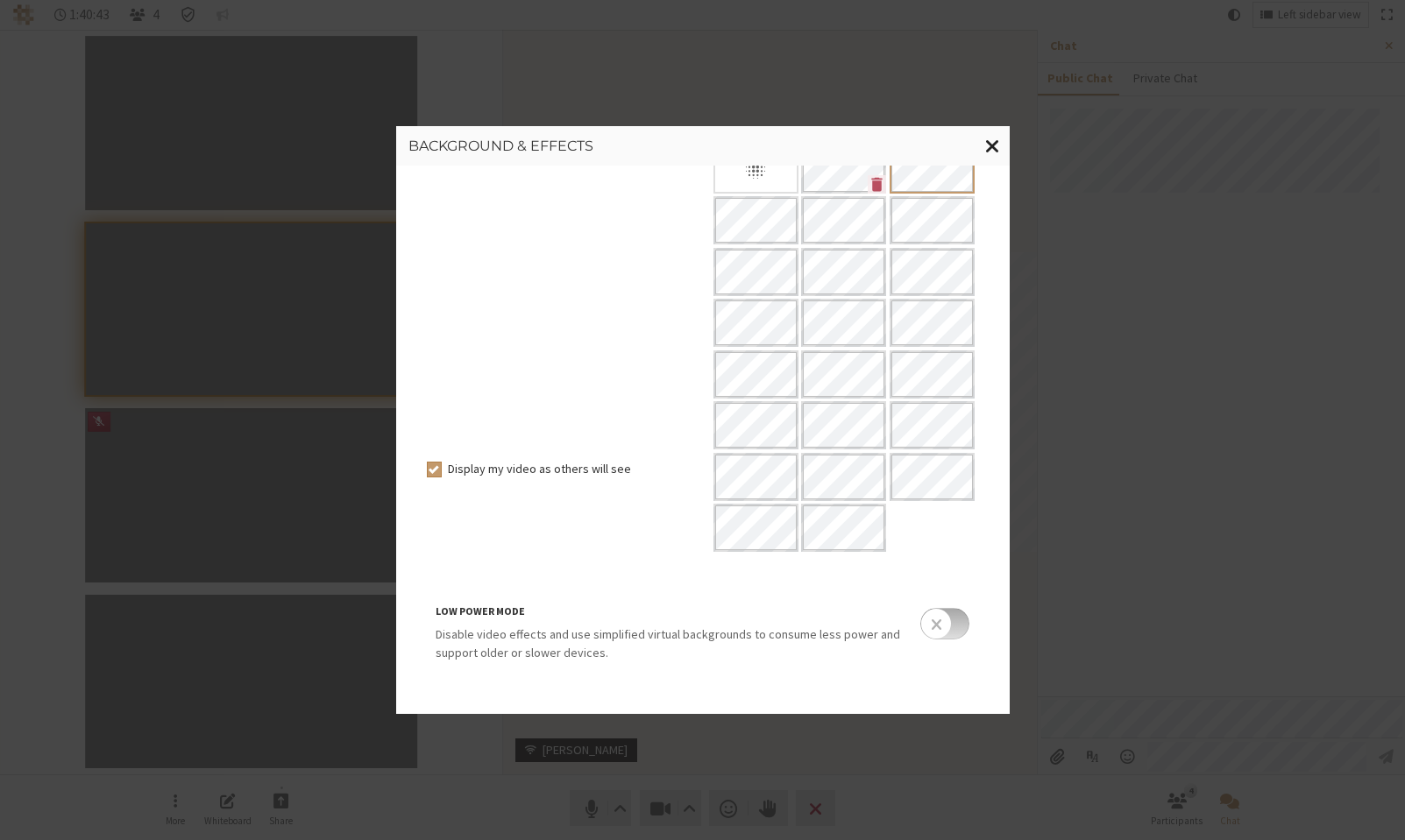
click at [992, 150] on span "Close modal" at bounding box center [992, 146] width 15 height 22
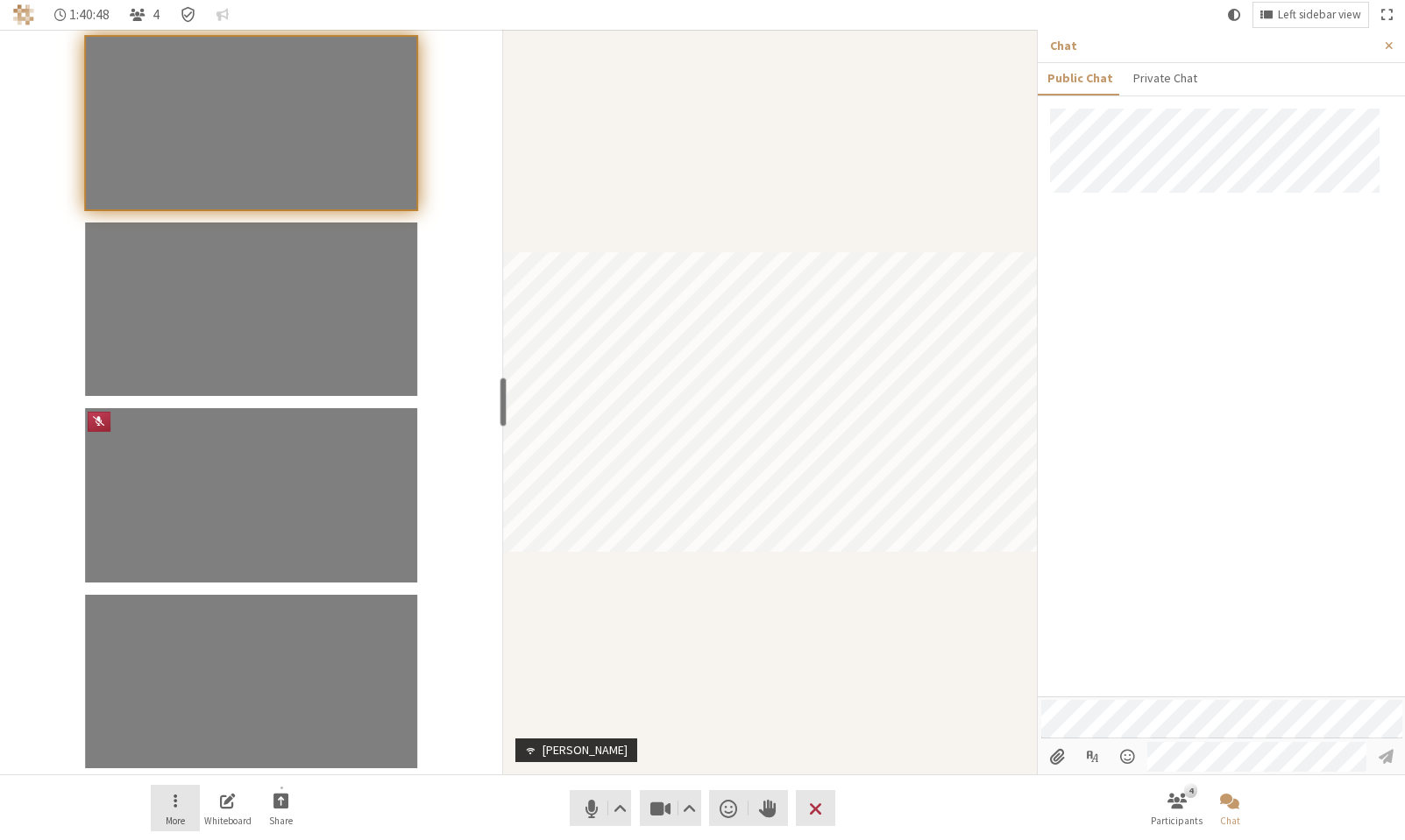
click at [169, 806] on button "More" at bounding box center [176, 808] width 49 height 47
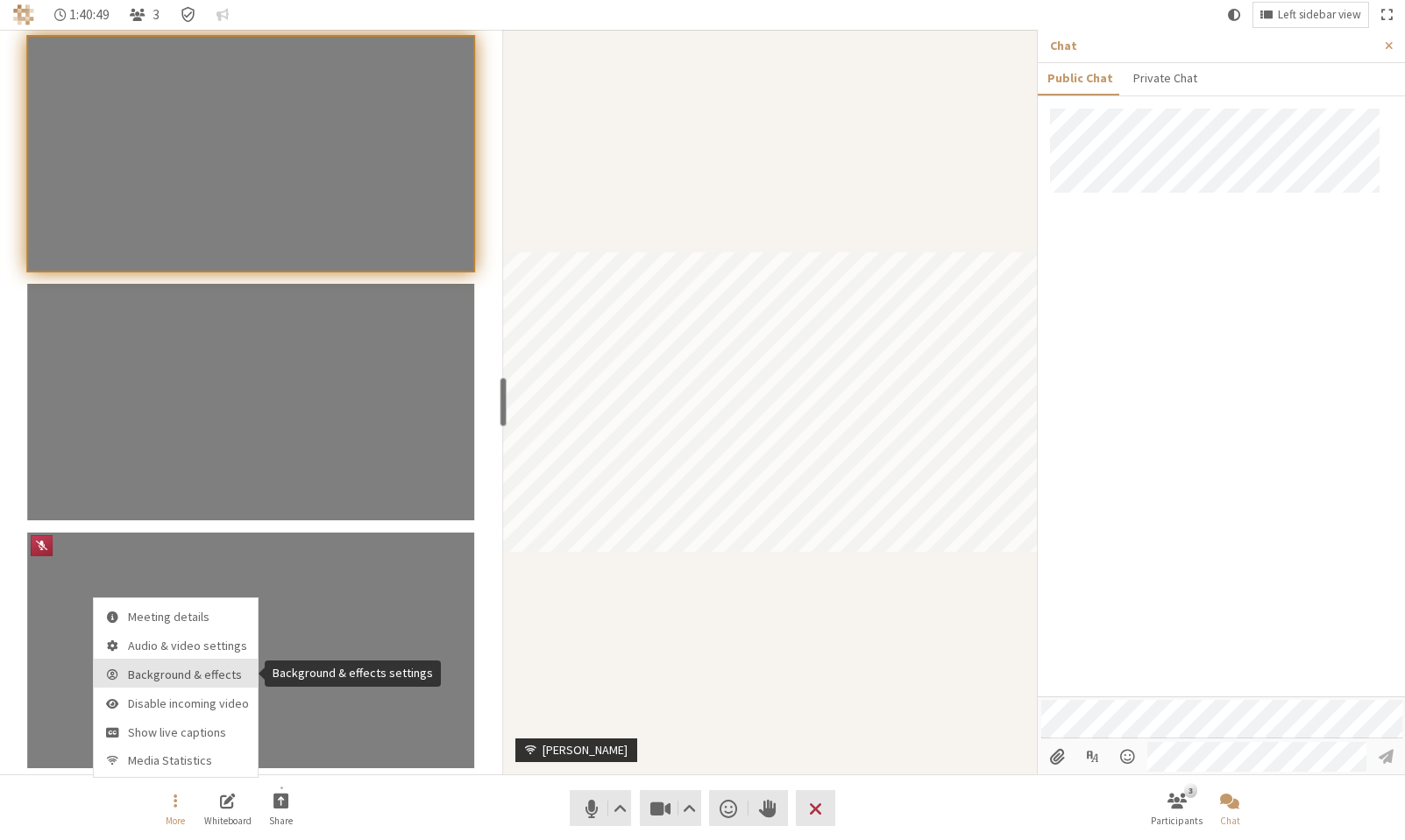
click at [198, 673] on span "Background & effects" at bounding box center [189, 674] width 120 height 13
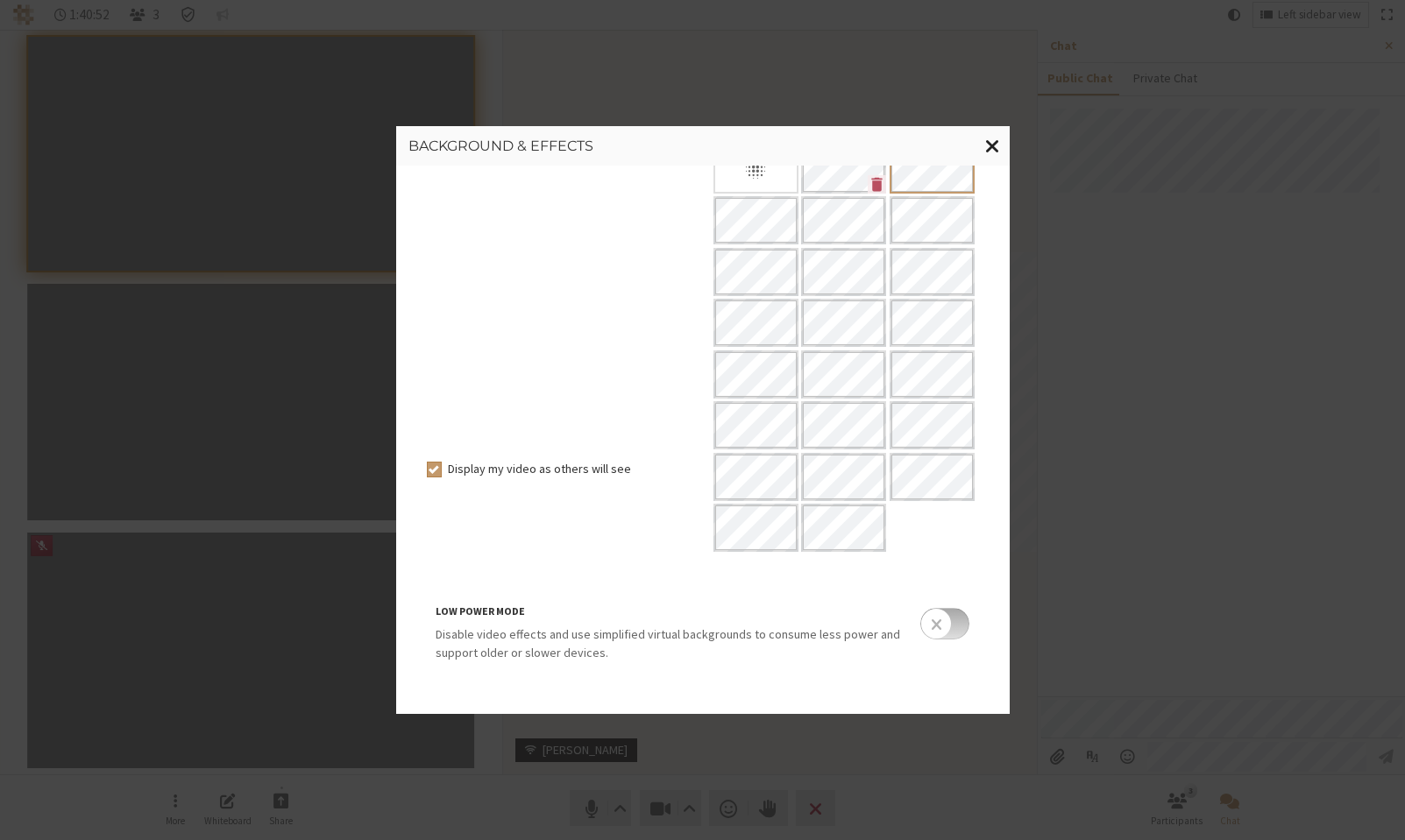
click at [991, 149] on span "Close modal" at bounding box center [992, 146] width 15 height 22
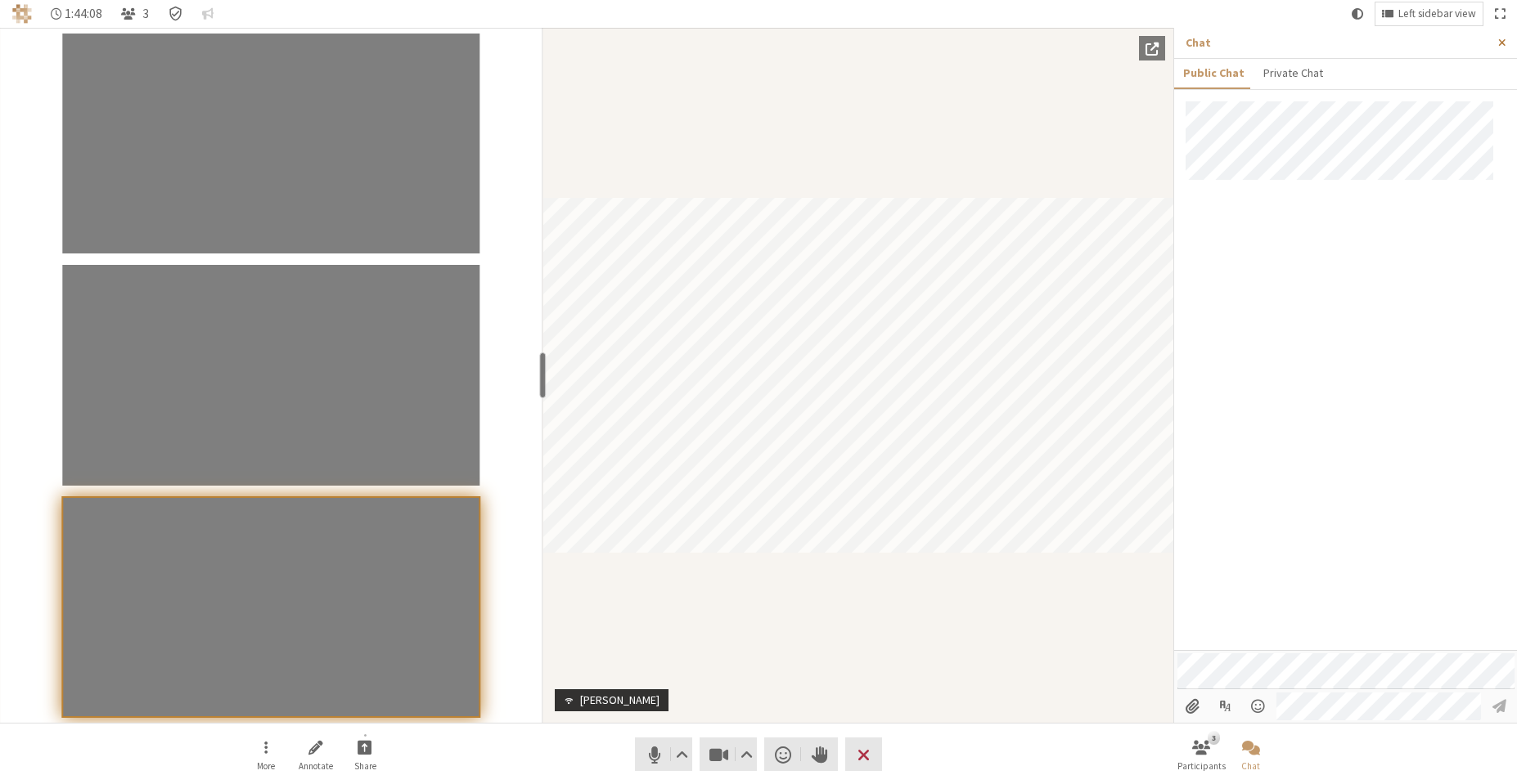
click at [1498, 42] on span "Close sidebar" at bounding box center [1501, 42] width 7 height 12
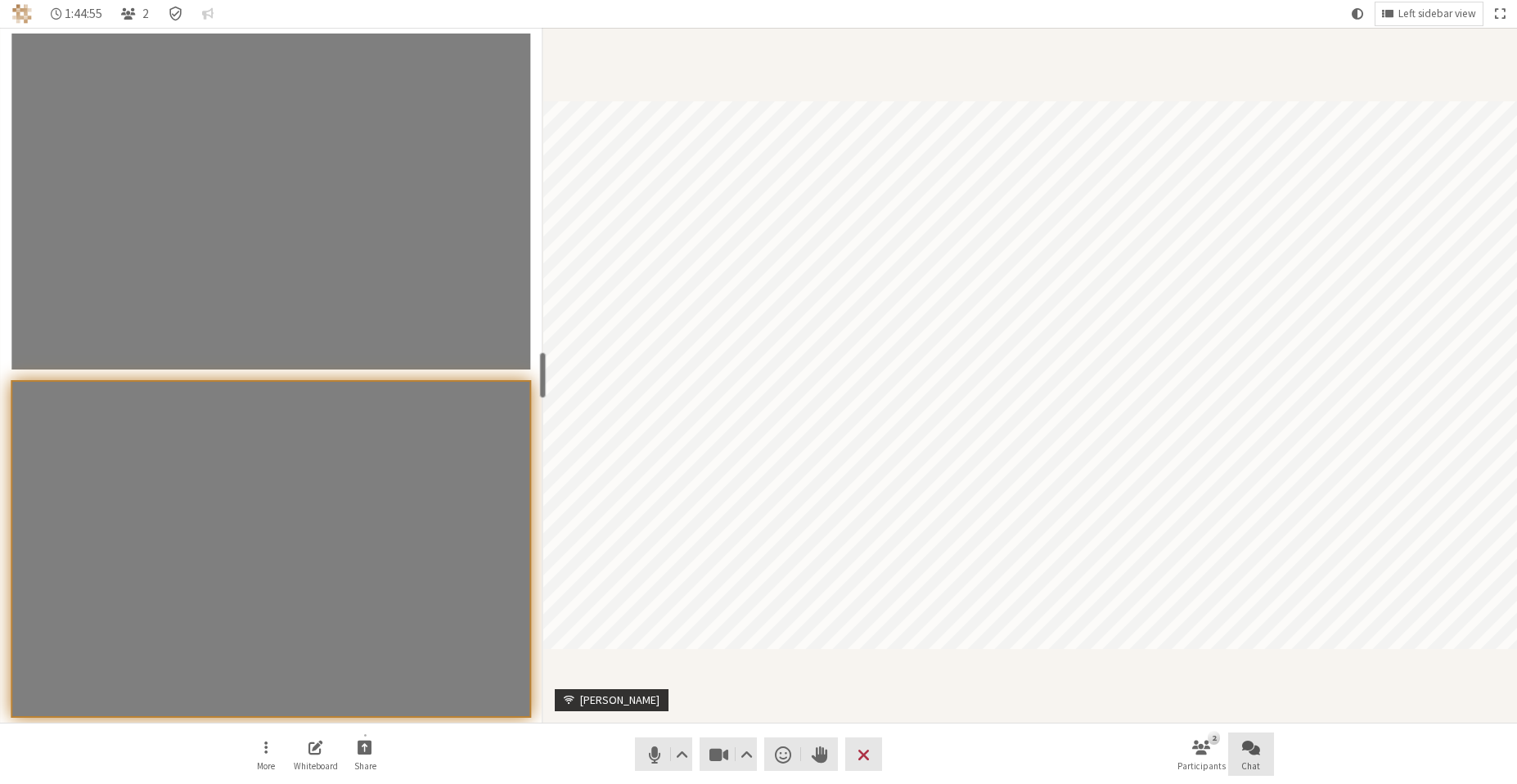
click at [1234, 748] on button "Chat" at bounding box center [1251, 755] width 46 height 44
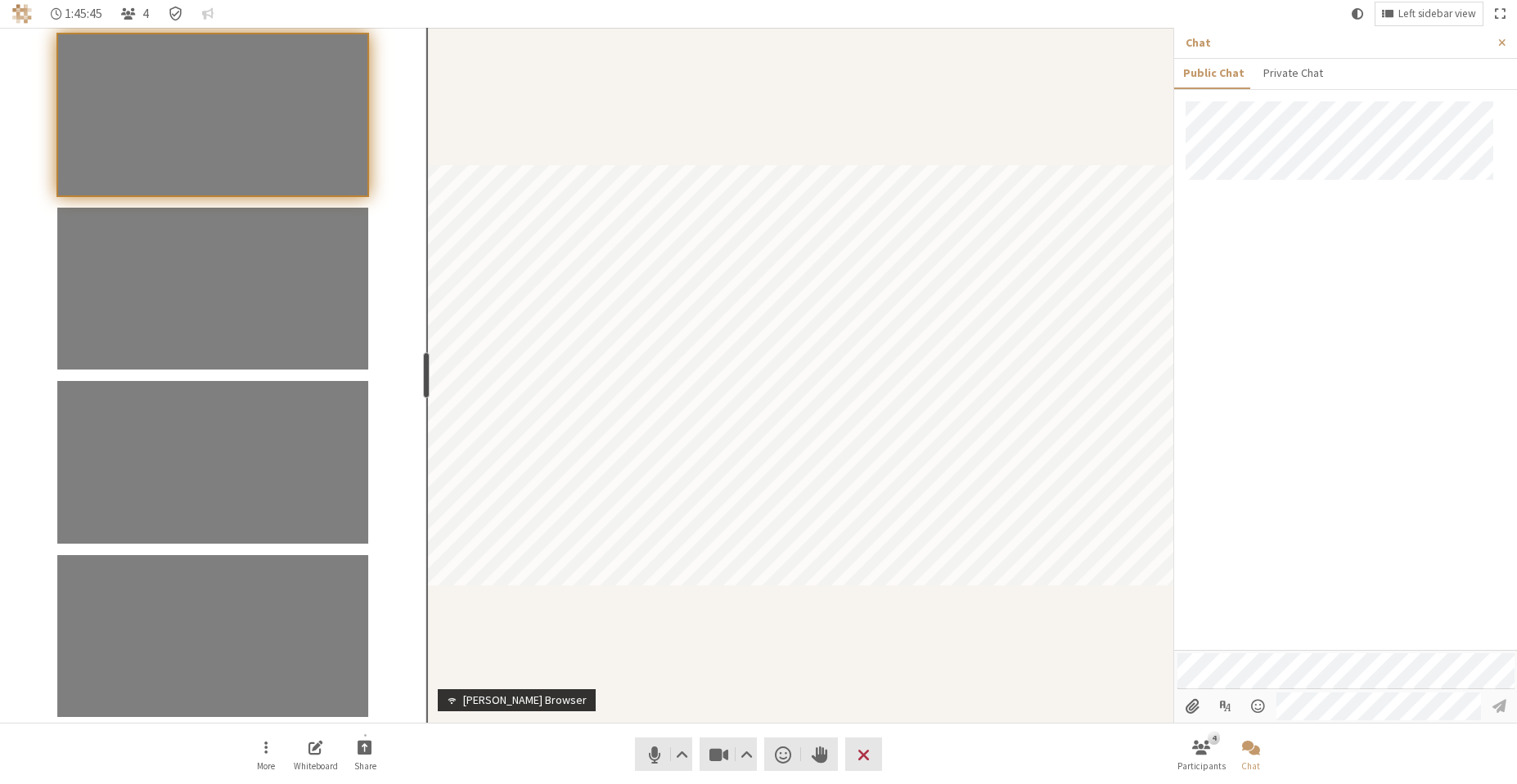
drag, startPoint x: 542, startPoint y: 354, endPoint x: 424, endPoint y: 314, distance: 124.6
click at [424, 314] on section "resize" at bounding box center [213, 375] width 426 height 695
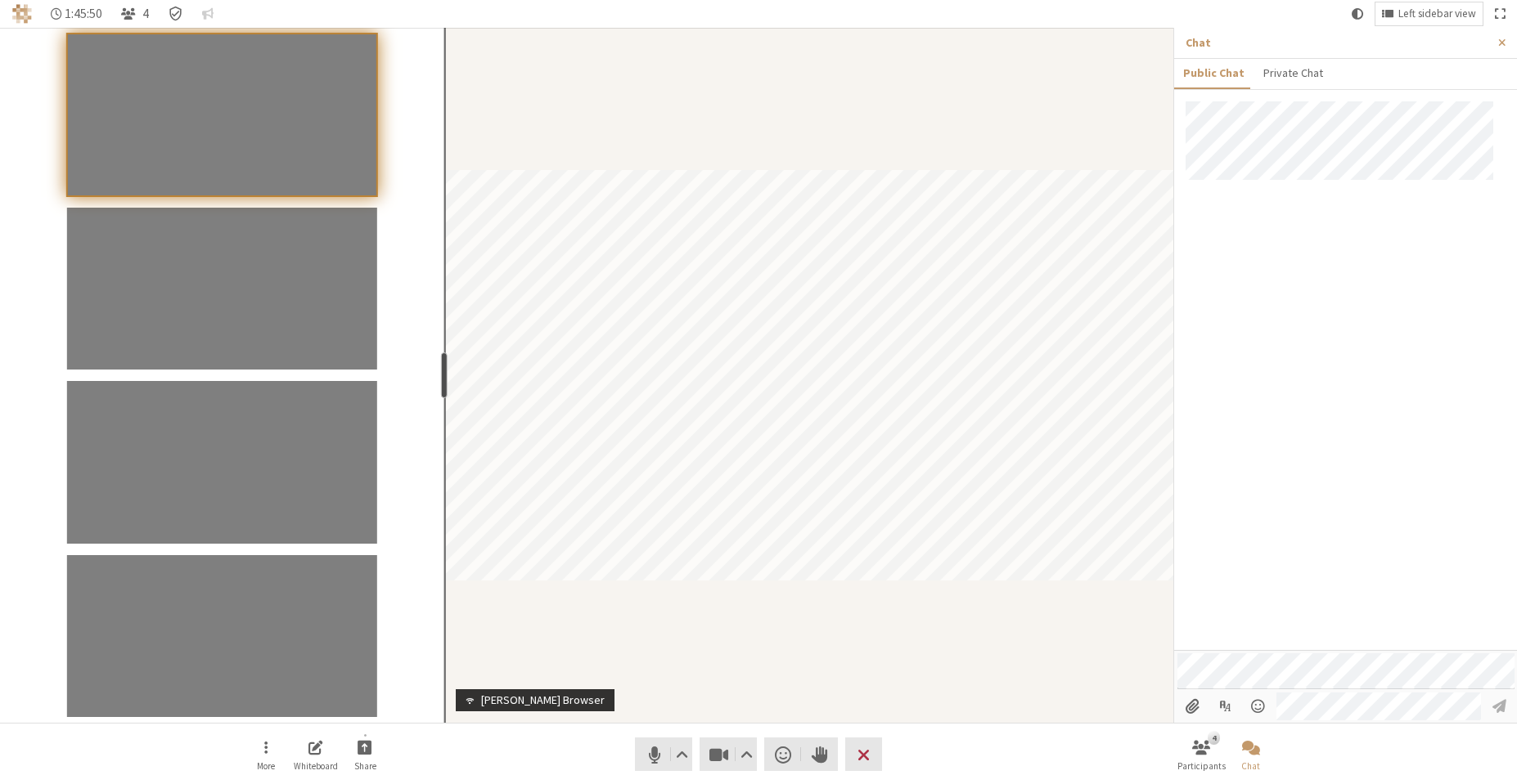
drag, startPoint x: 424, startPoint y: 361, endPoint x: 442, endPoint y: 327, distance: 38.5
click at [442, 327] on section "resize" at bounding box center [222, 375] width 444 height 695
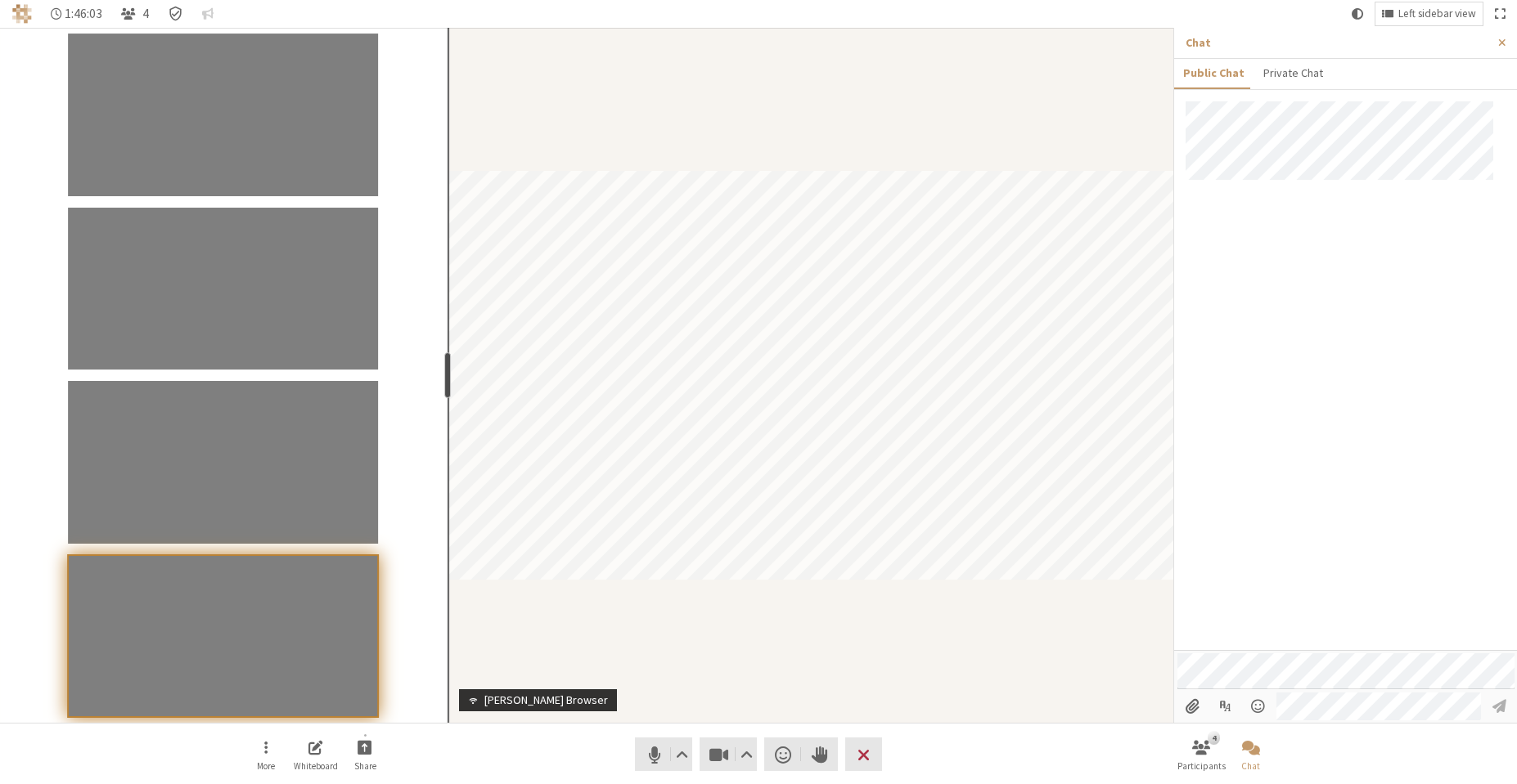
click at [445, 382] on div "resize" at bounding box center [447, 376] width 6 height 46
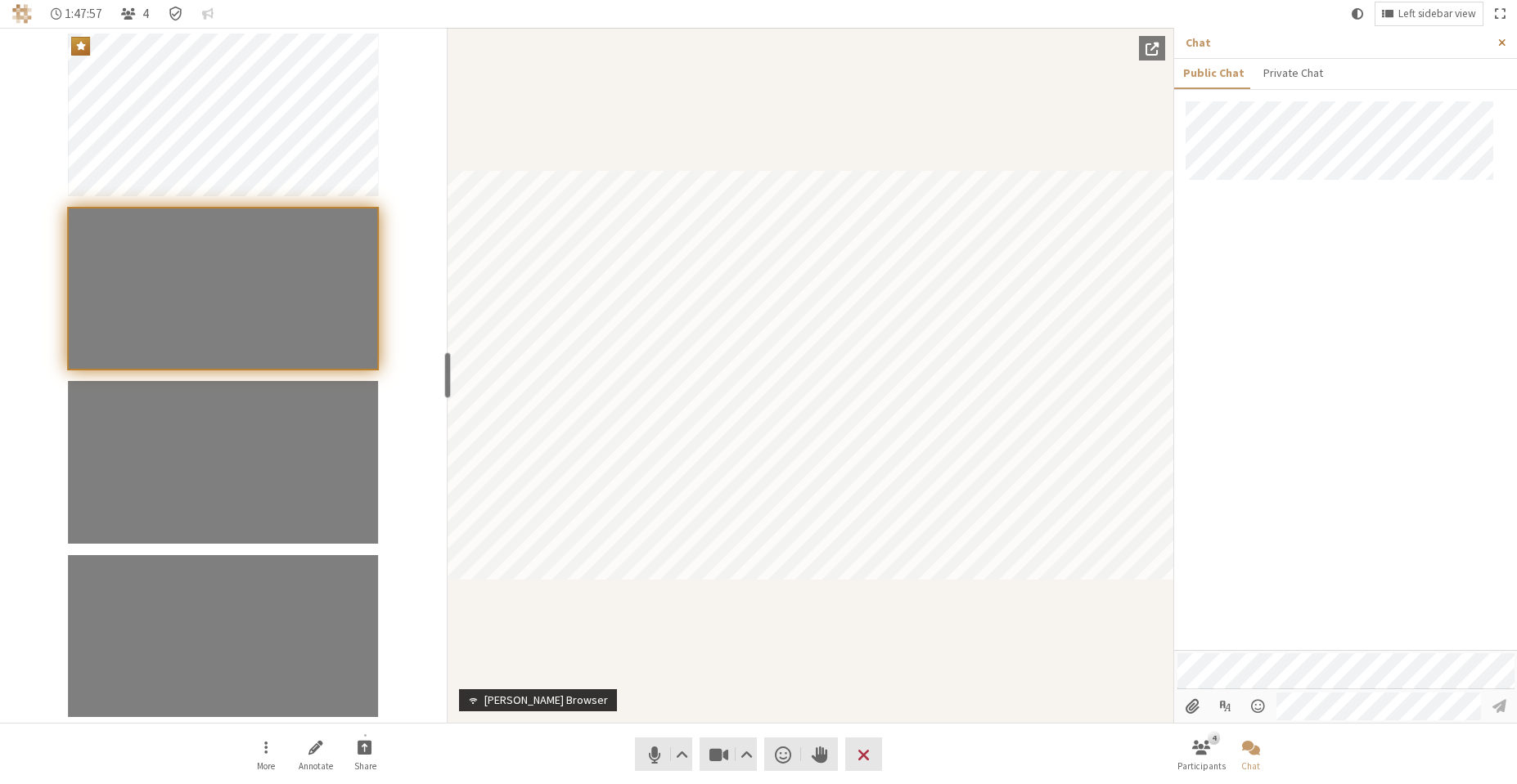
click at [1505, 45] on span "Close sidebar" at bounding box center [1501, 42] width 7 height 12
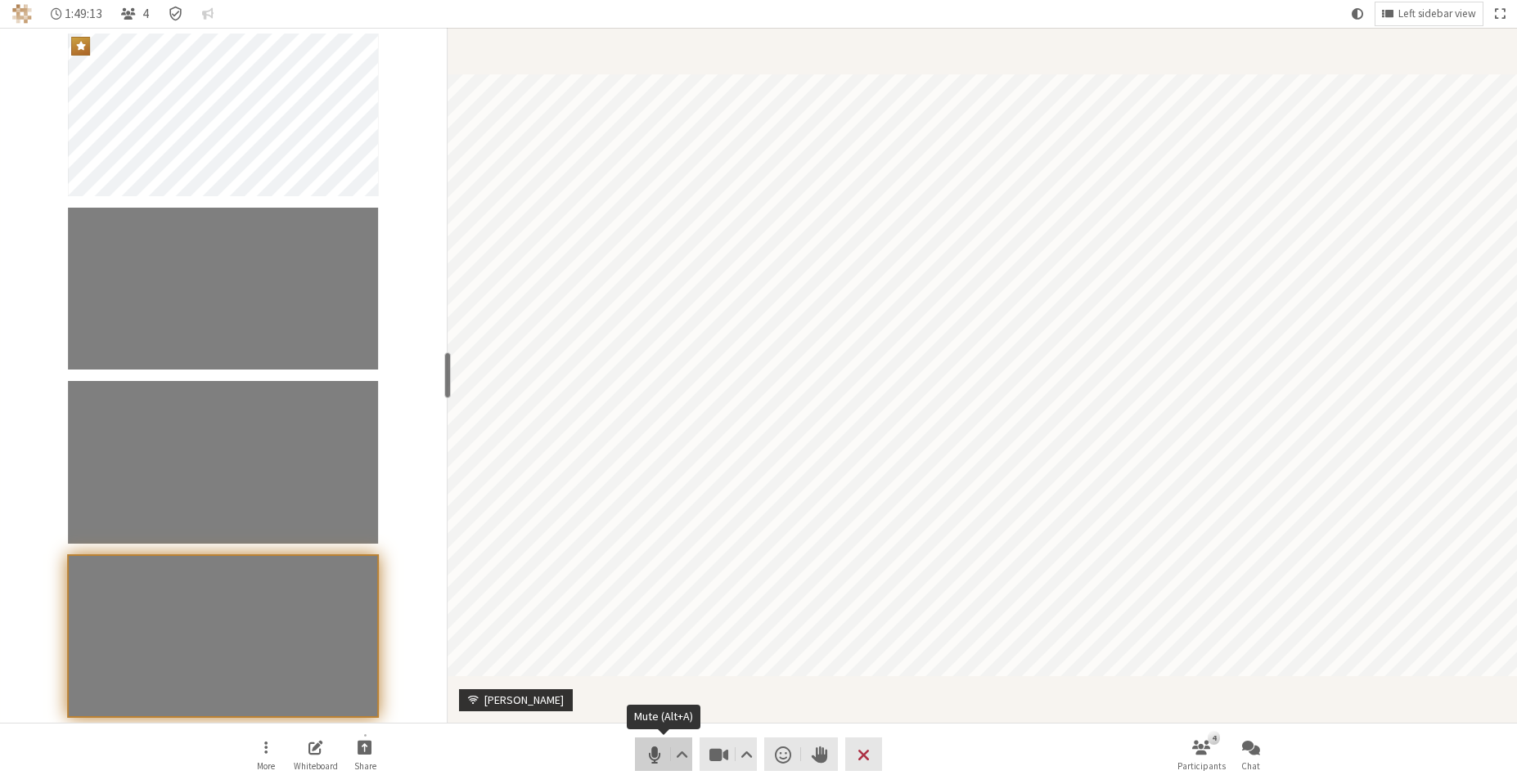
click at [653, 749] on span "Mute (Alt+A)" at bounding box center [654, 755] width 23 height 23
click at [653, 748] on span "Unmute (Alt+A)" at bounding box center [654, 755] width 23 height 23
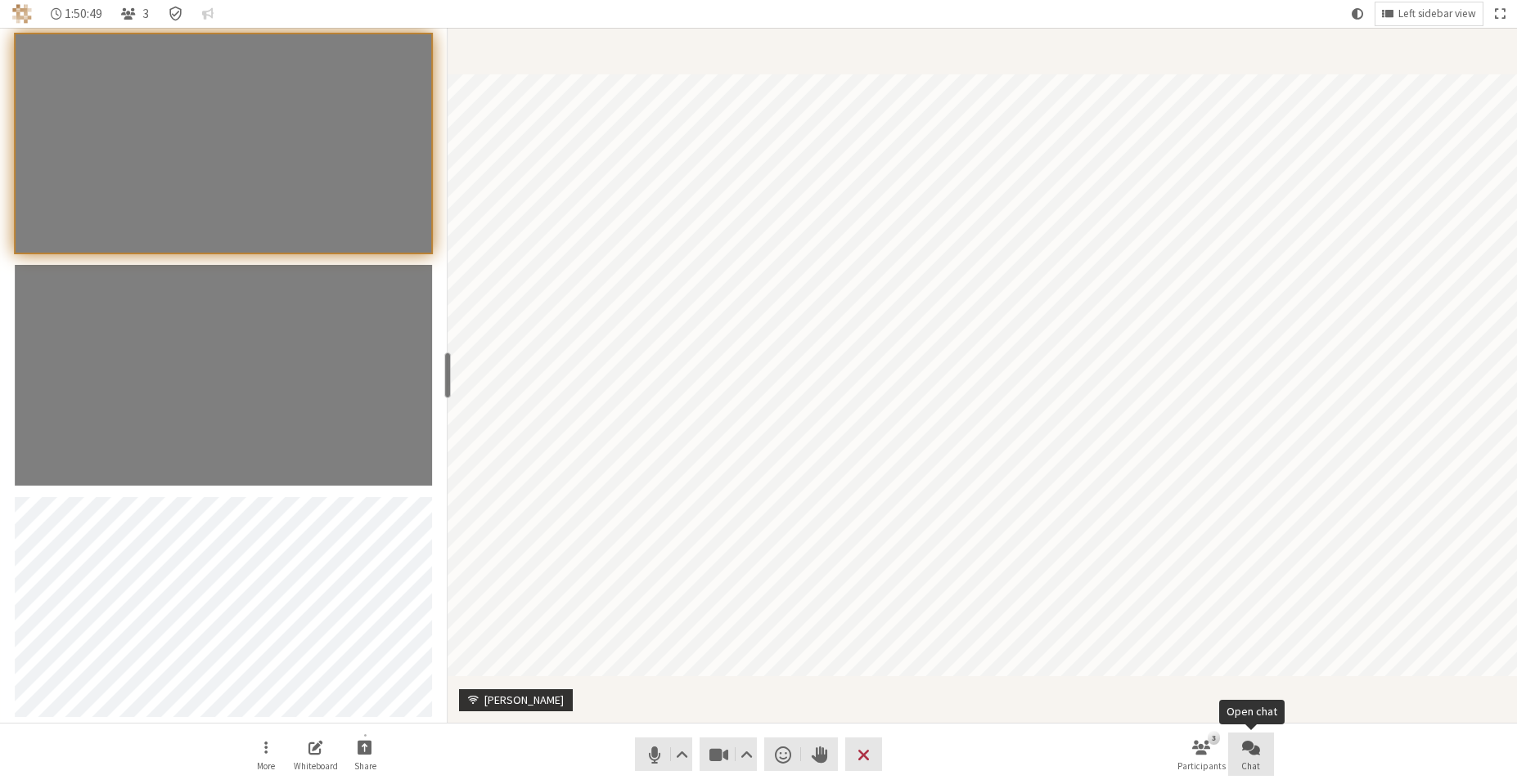
click at [1263, 757] on button "Chat" at bounding box center [1251, 755] width 46 height 44
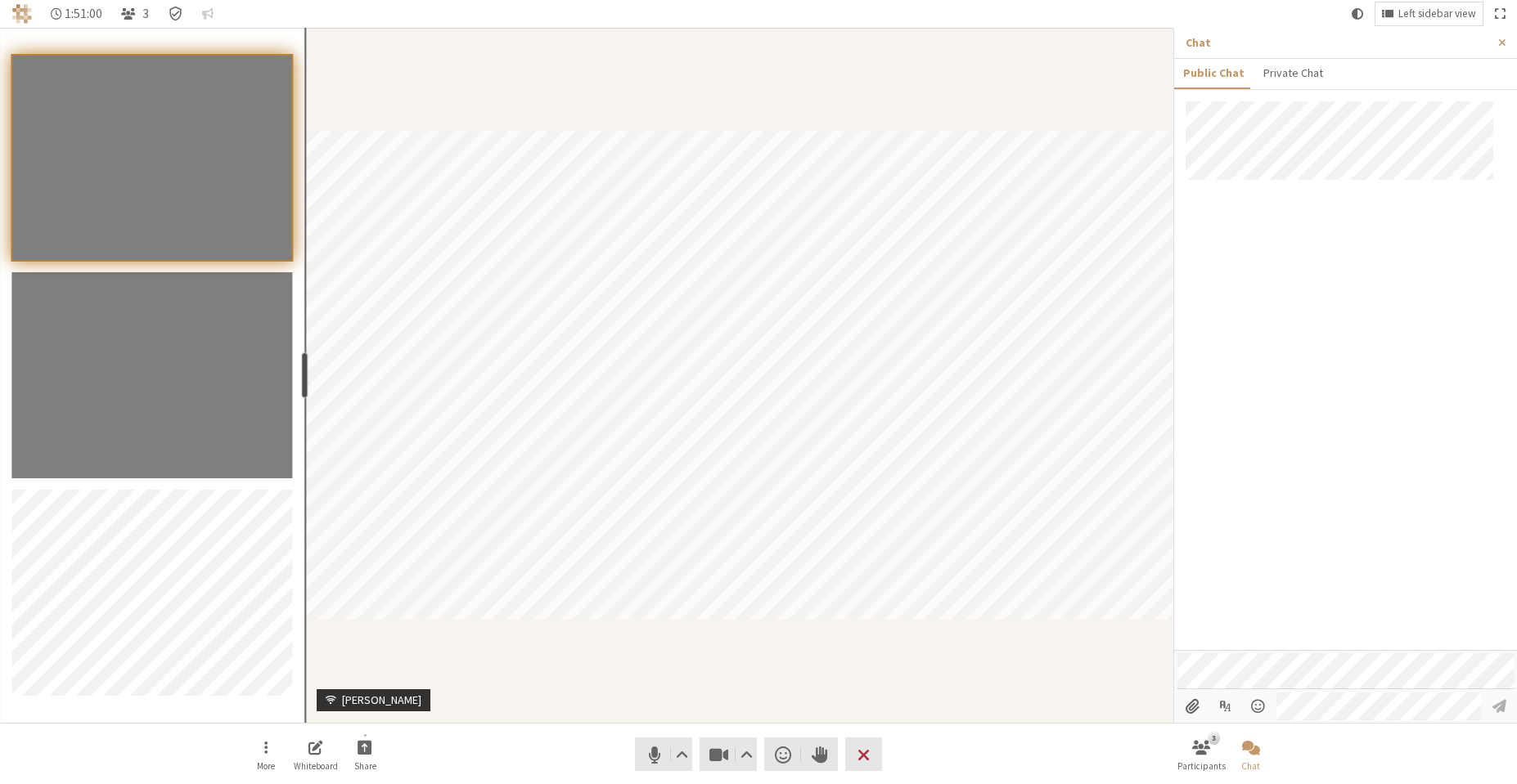
drag, startPoint x: 450, startPoint y: 369, endPoint x: 302, endPoint y: 404, distance: 152.1
click at [302, 404] on section "resize" at bounding box center [152, 375] width 305 height 695
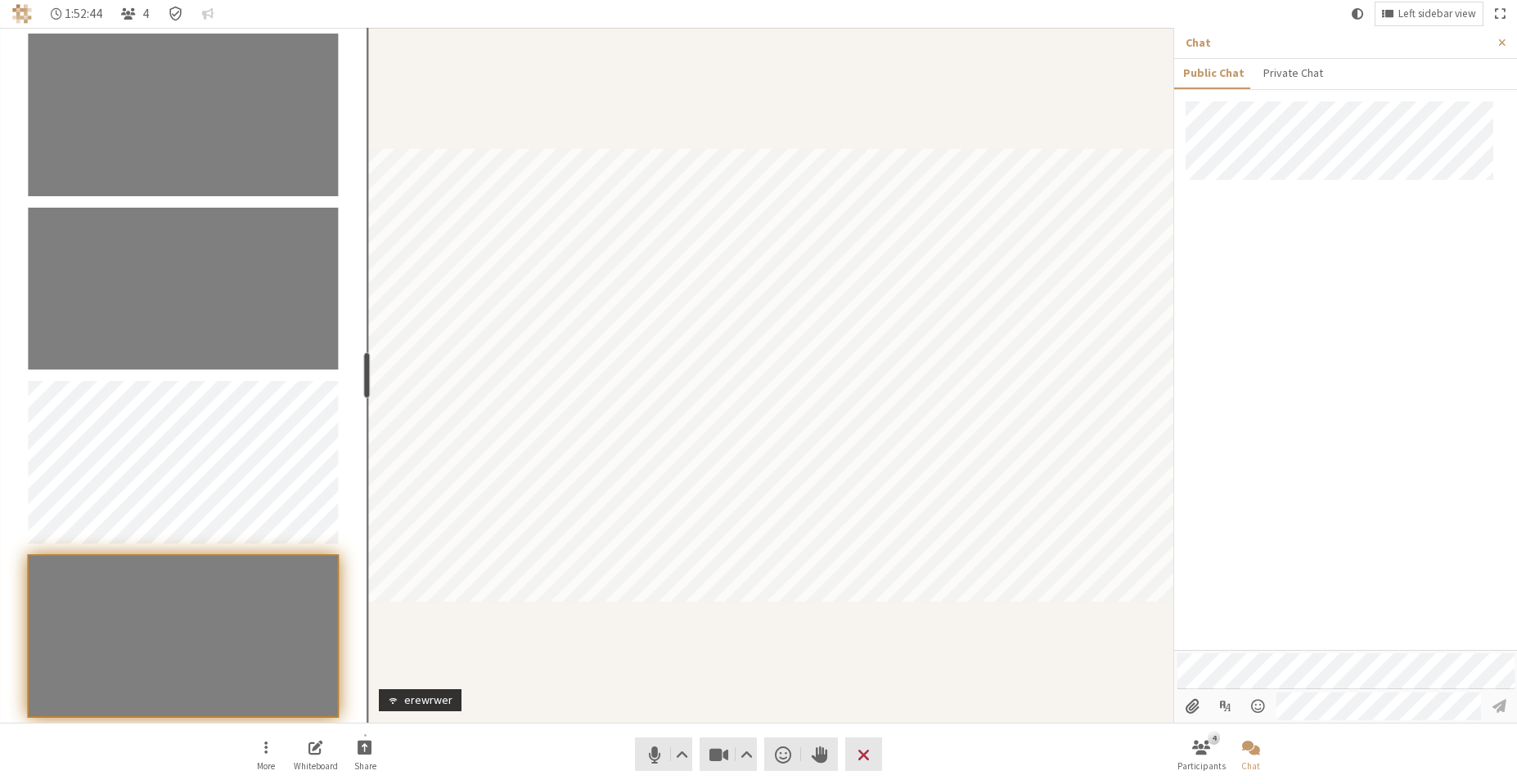
drag, startPoint x: 308, startPoint y: 365, endPoint x: 365, endPoint y: 360, distance: 57.2
click at [365, 360] on div "resize" at bounding box center [367, 376] width 6 height 46
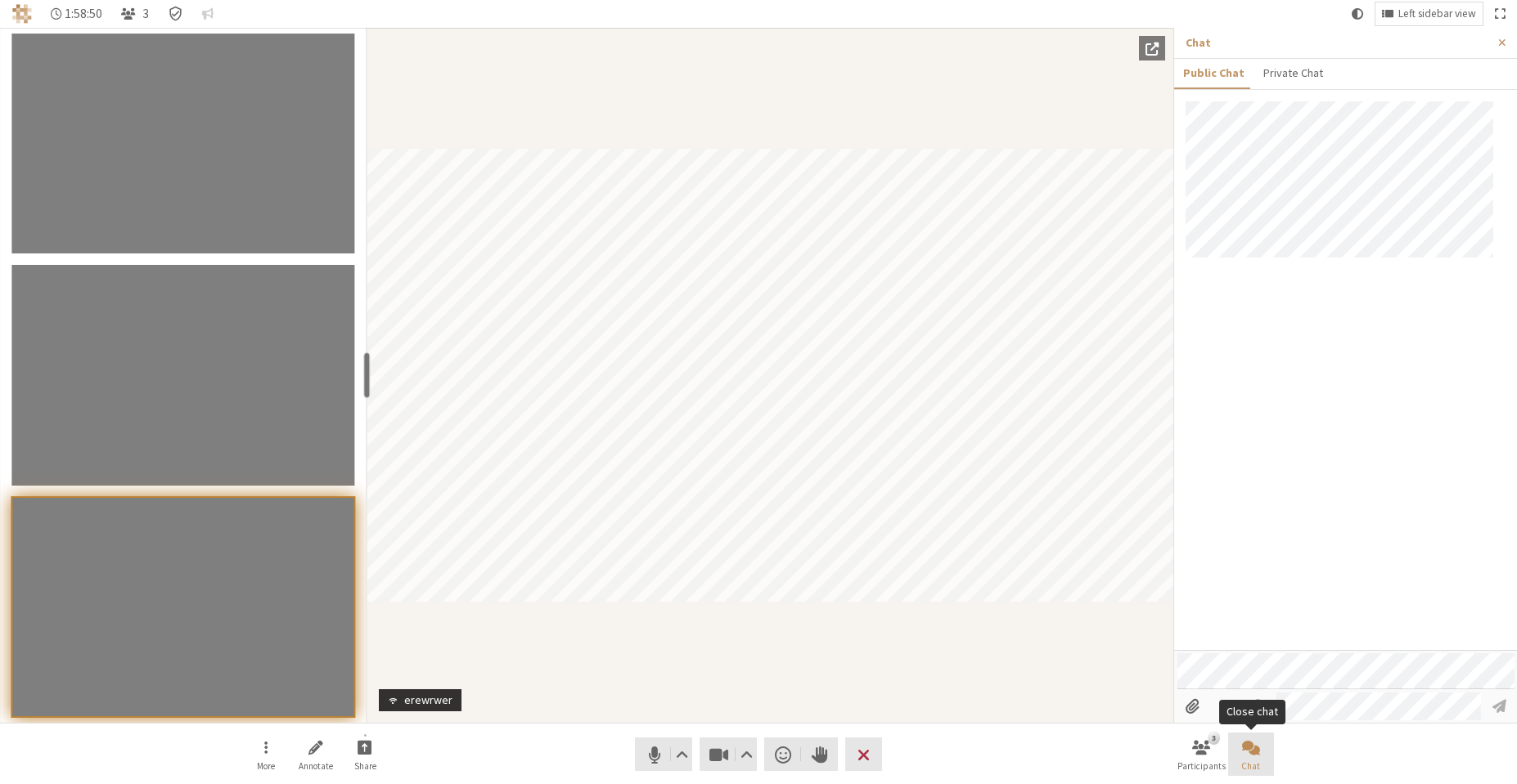
click at [1270, 756] on button "Chat" at bounding box center [1251, 755] width 46 height 44
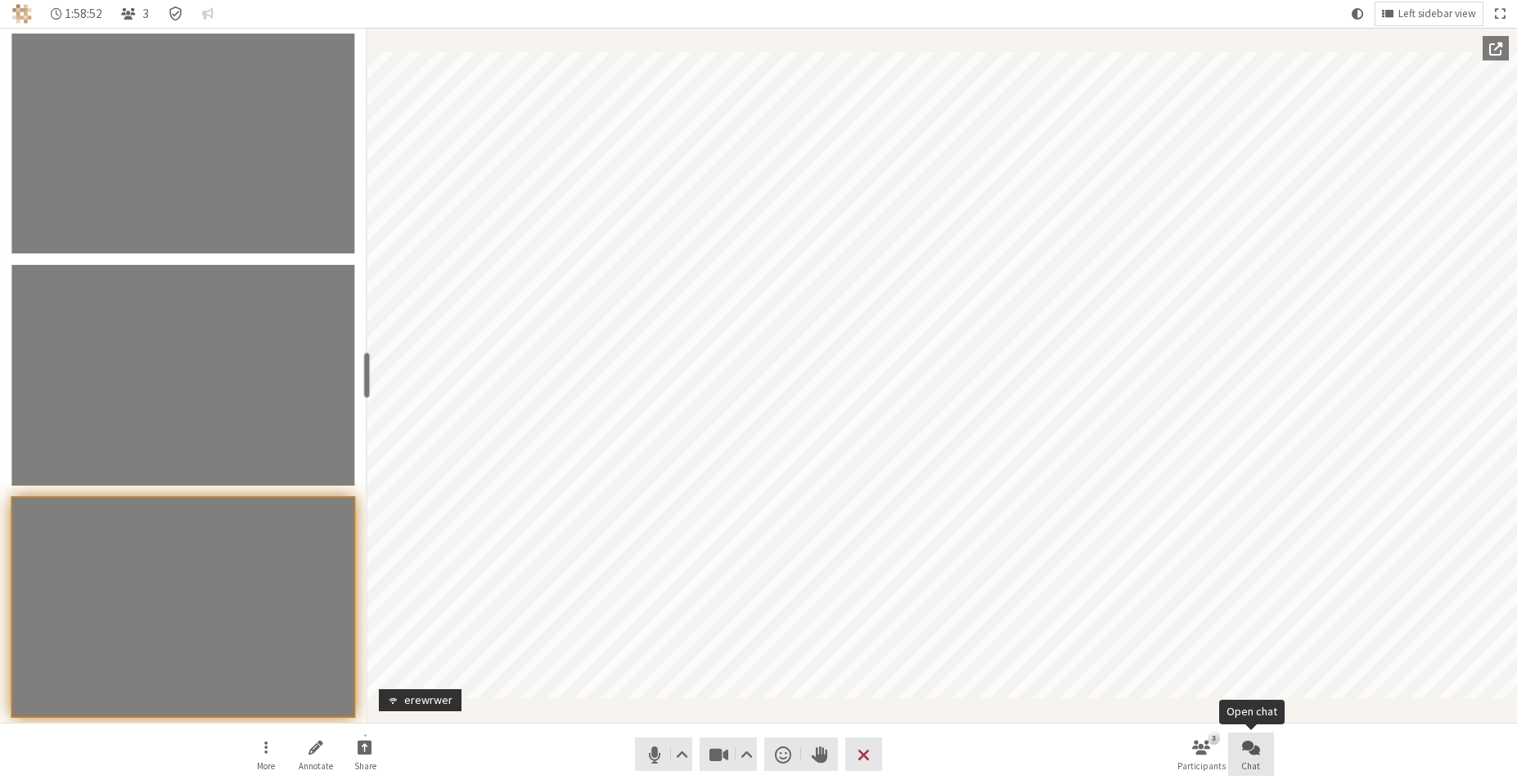
click at [1255, 755] on span "Open chat" at bounding box center [1251, 747] width 18 height 18
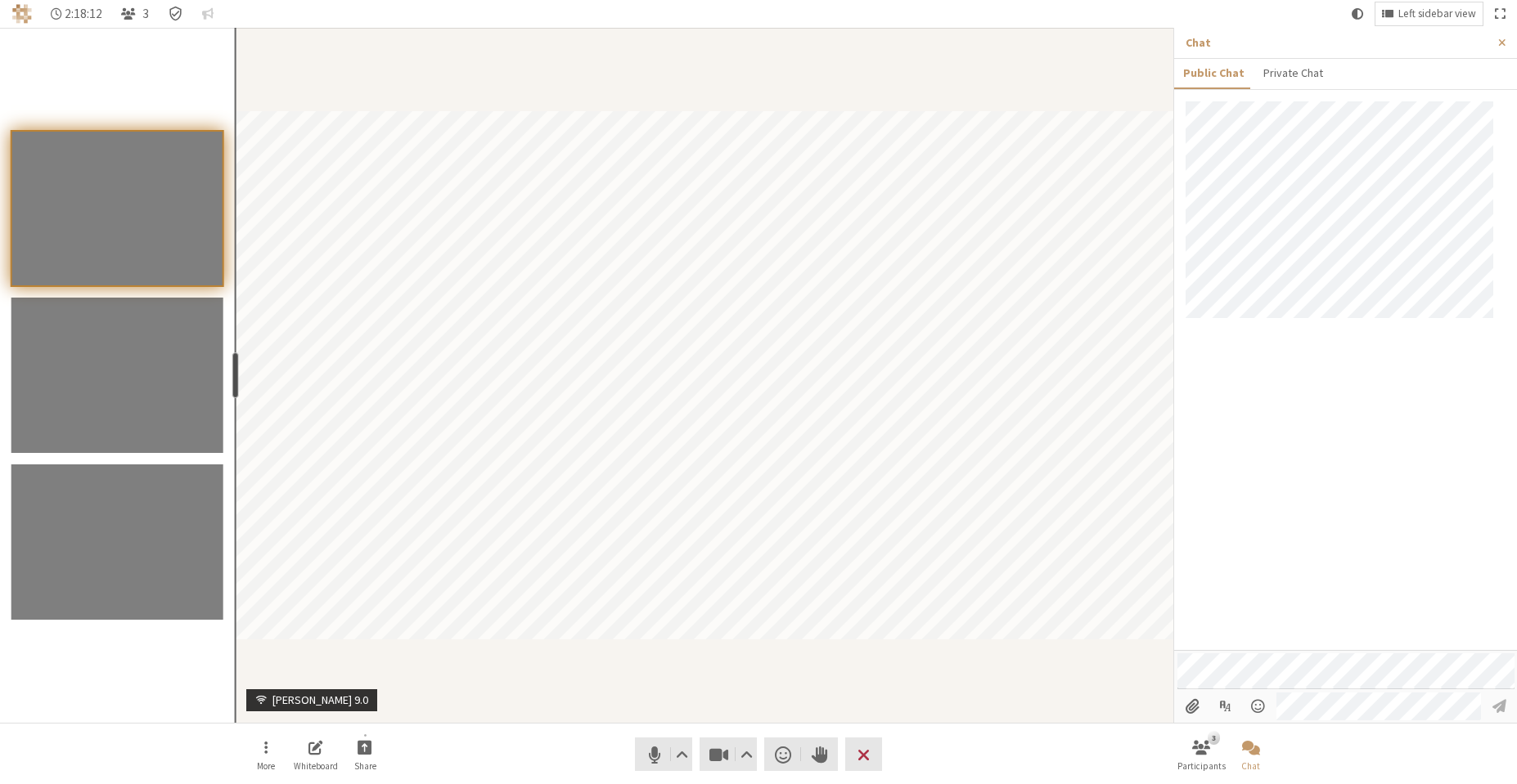
drag, startPoint x: 368, startPoint y: 365, endPoint x: 233, endPoint y: 389, distance: 137.1
click at [233, 389] on div "resize" at bounding box center [234, 376] width 6 height 46
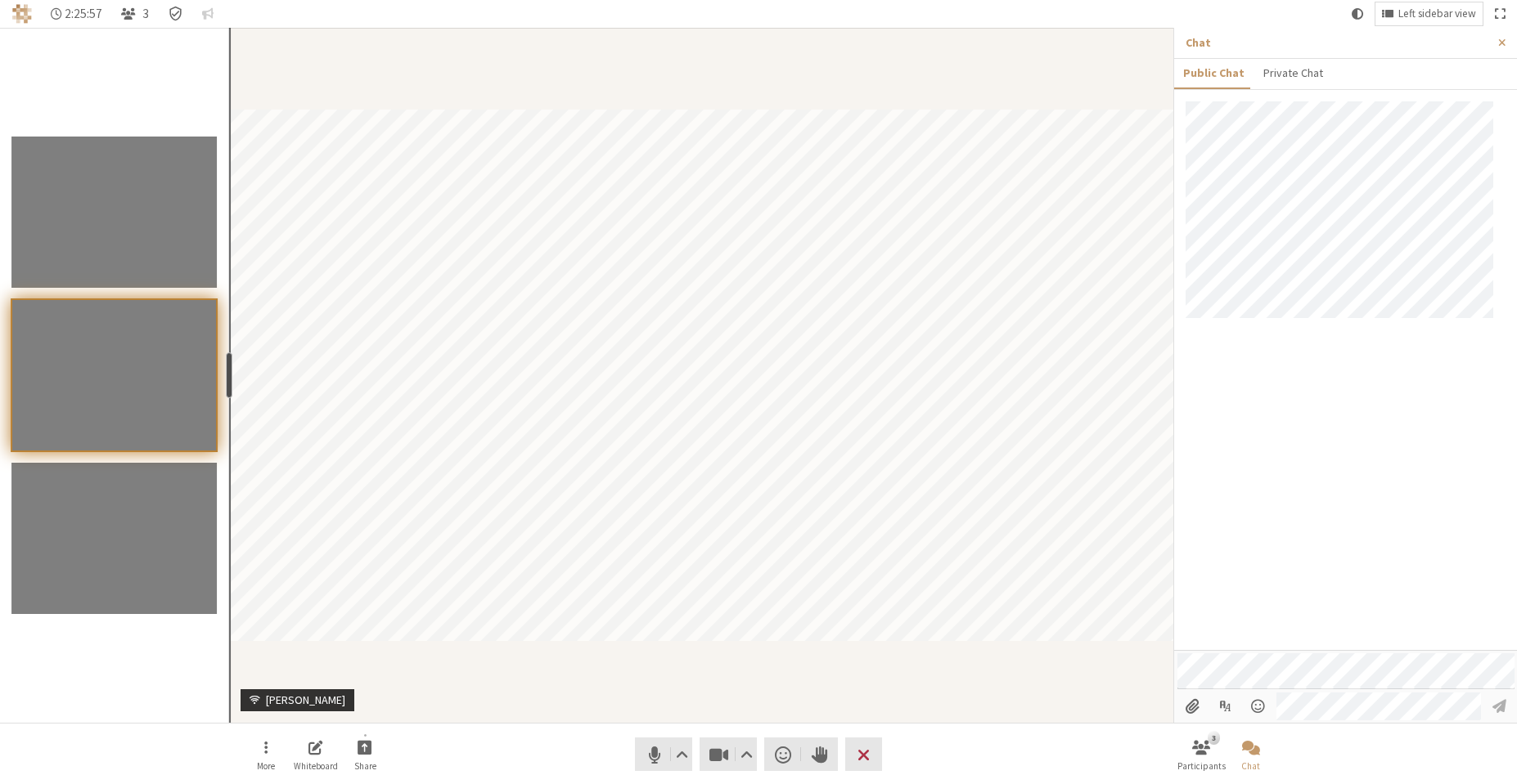
click at [226, 382] on div "resize" at bounding box center [229, 376] width 6 height 46
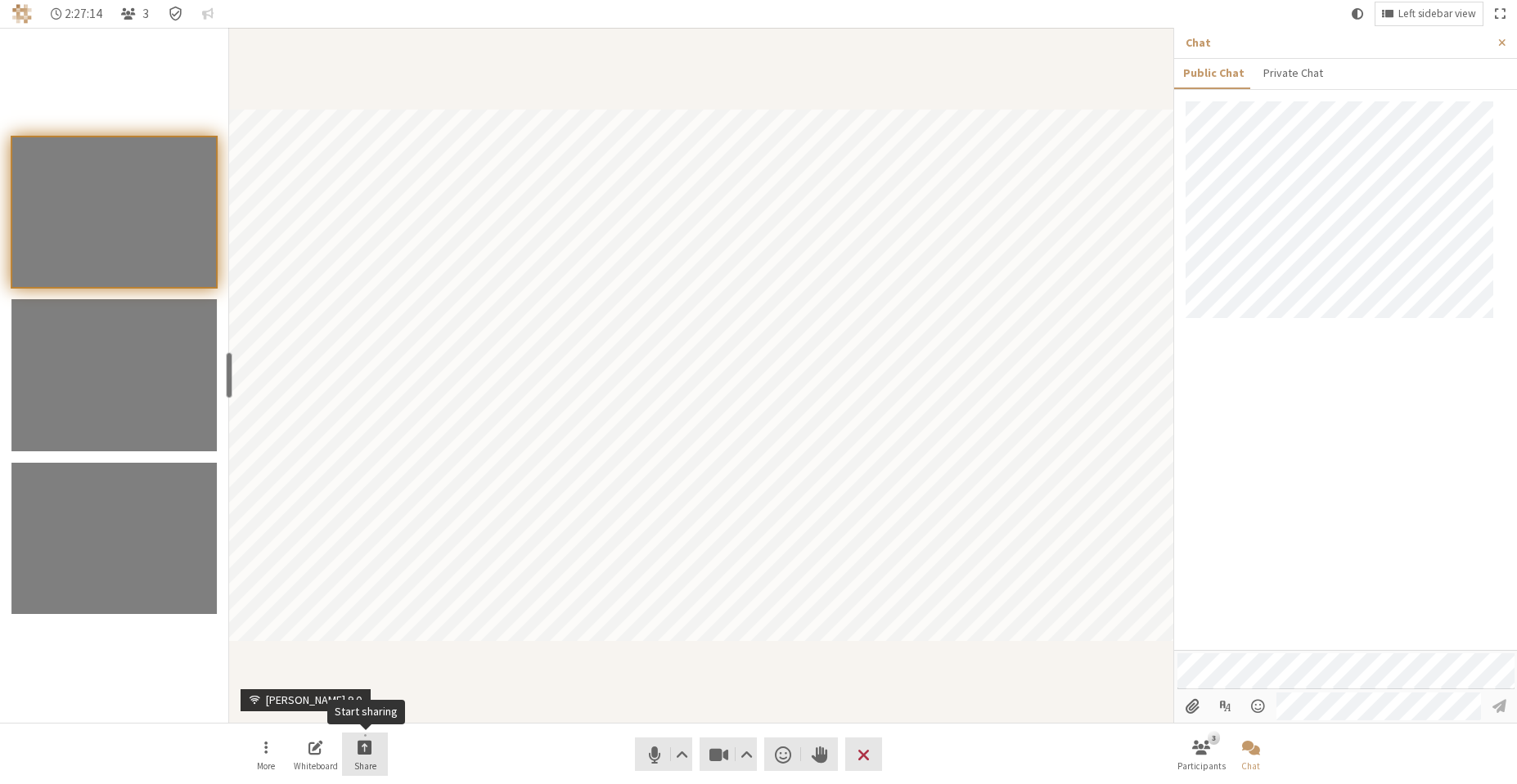
click at [357, 756] on button "Share" at bounding box center [365, 755] width 46 height 44
click at [375, 708] on span "Share my screen" at bounding box center [377, 710] width 119 height 12
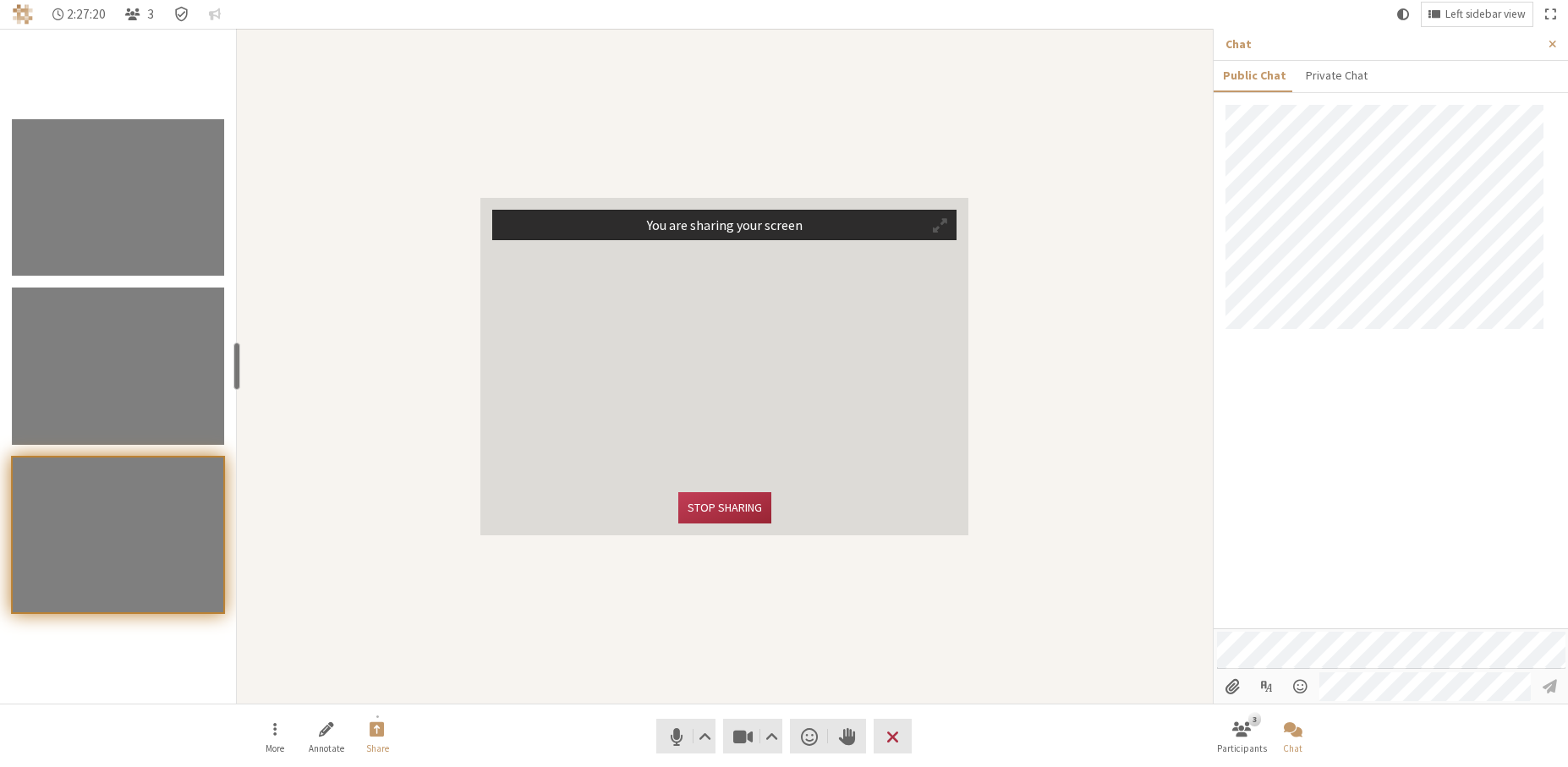
click at [942, 220] on span "Participant" at bounding box center [939, 225] width 14 height 16
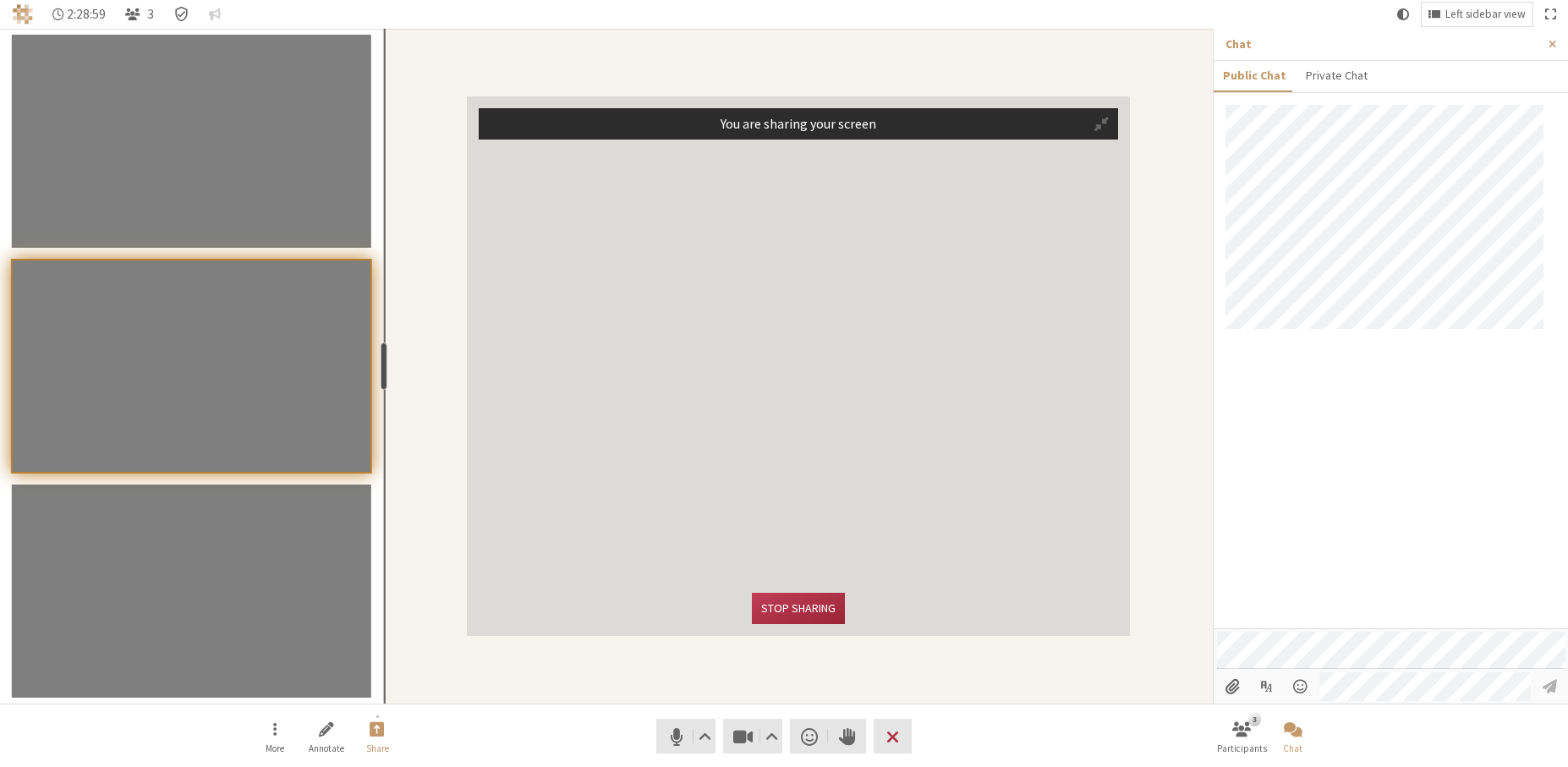
drag, startPoint x: 237, startPoint y: 357, endPoint x: 395, endPoint y: 373, distance: 158.8
click at [388, 373] on div "resize" at bounding box center [383, 366] width 7 height 48
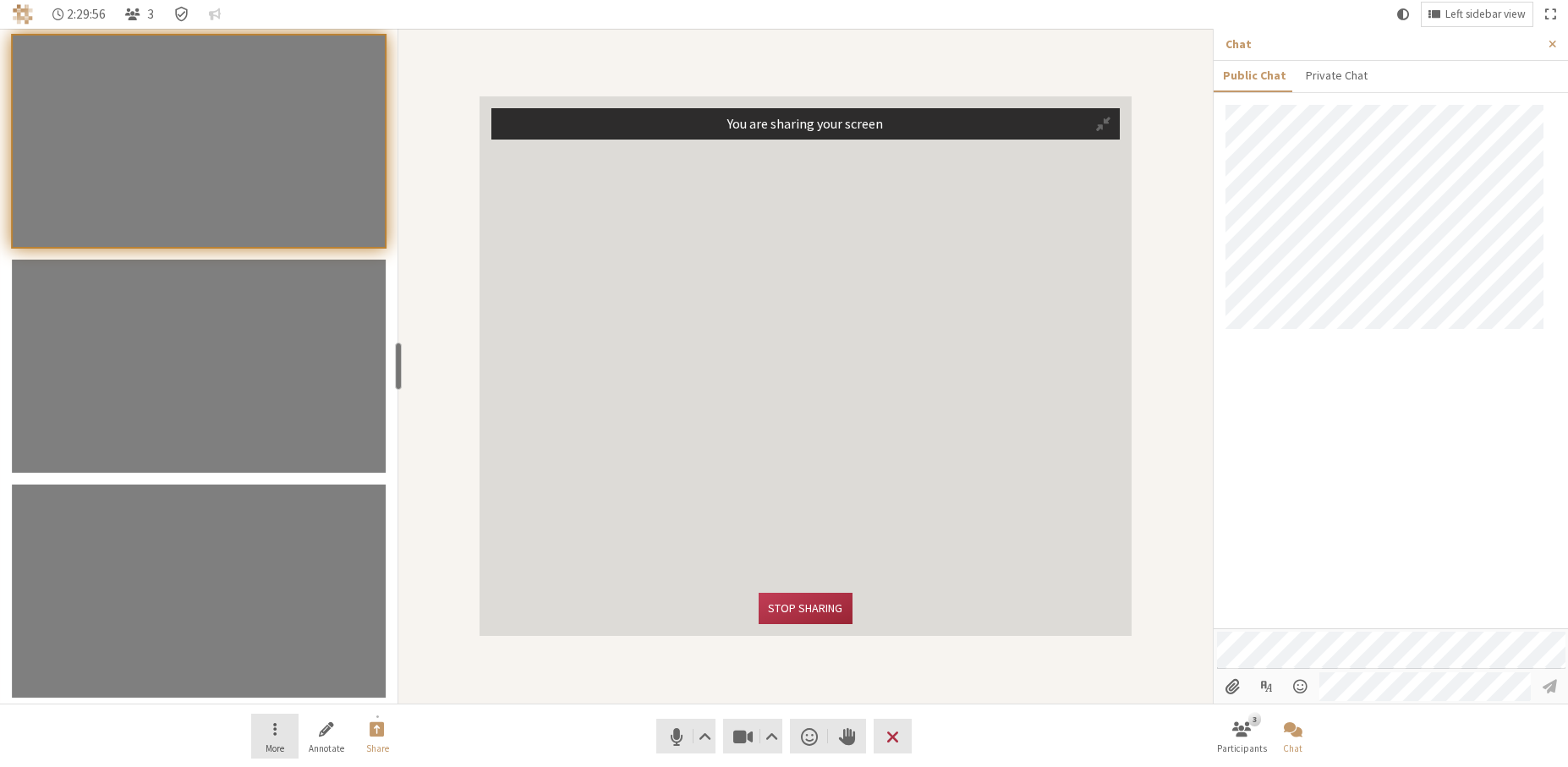
click at [278, 735] on button "More" at bounding box center [275, 737] width 48 height 46
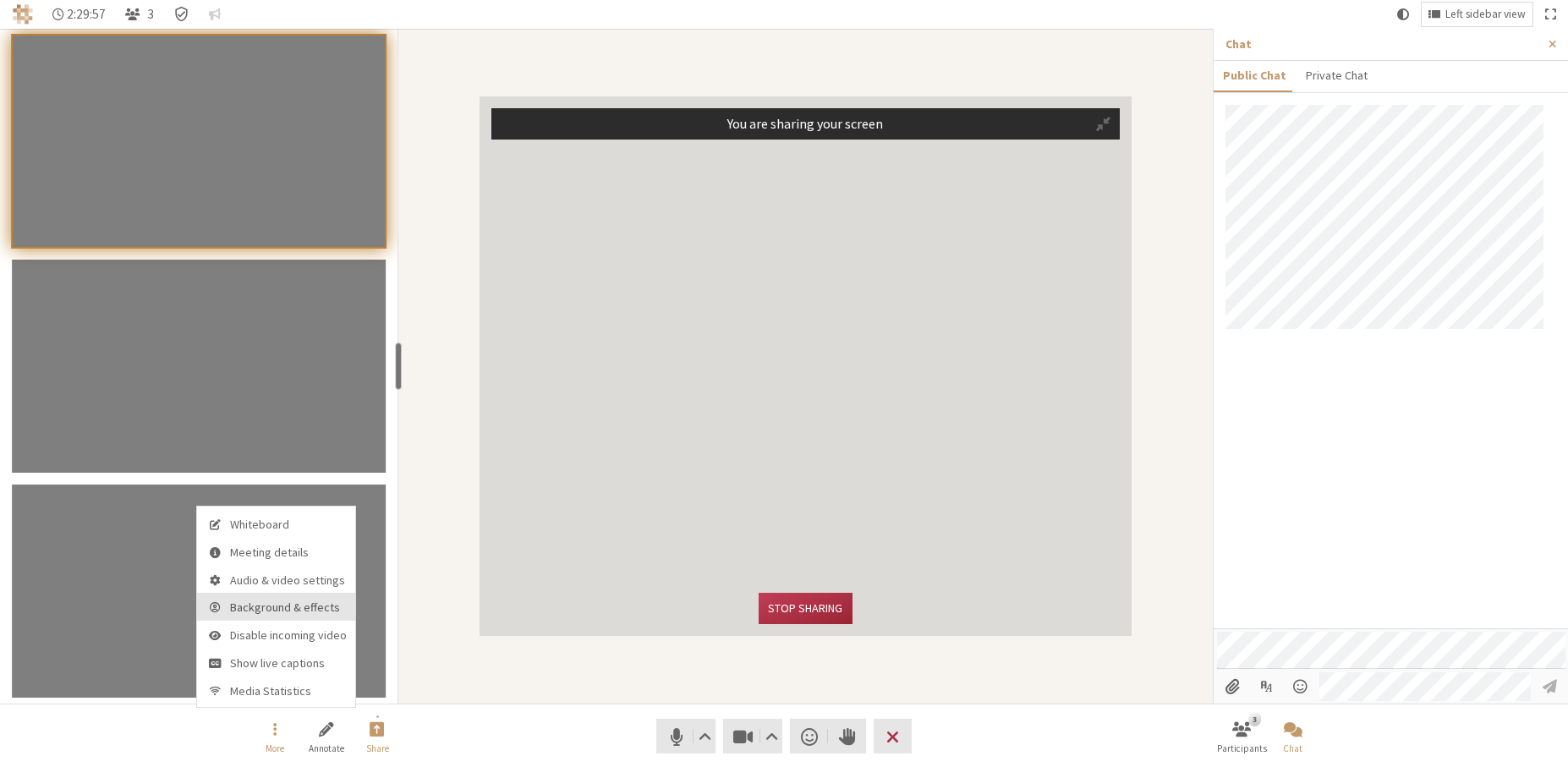
click at [297, 617] on button "Background & effects" at bounding box center [276, 606] width 158 height 28
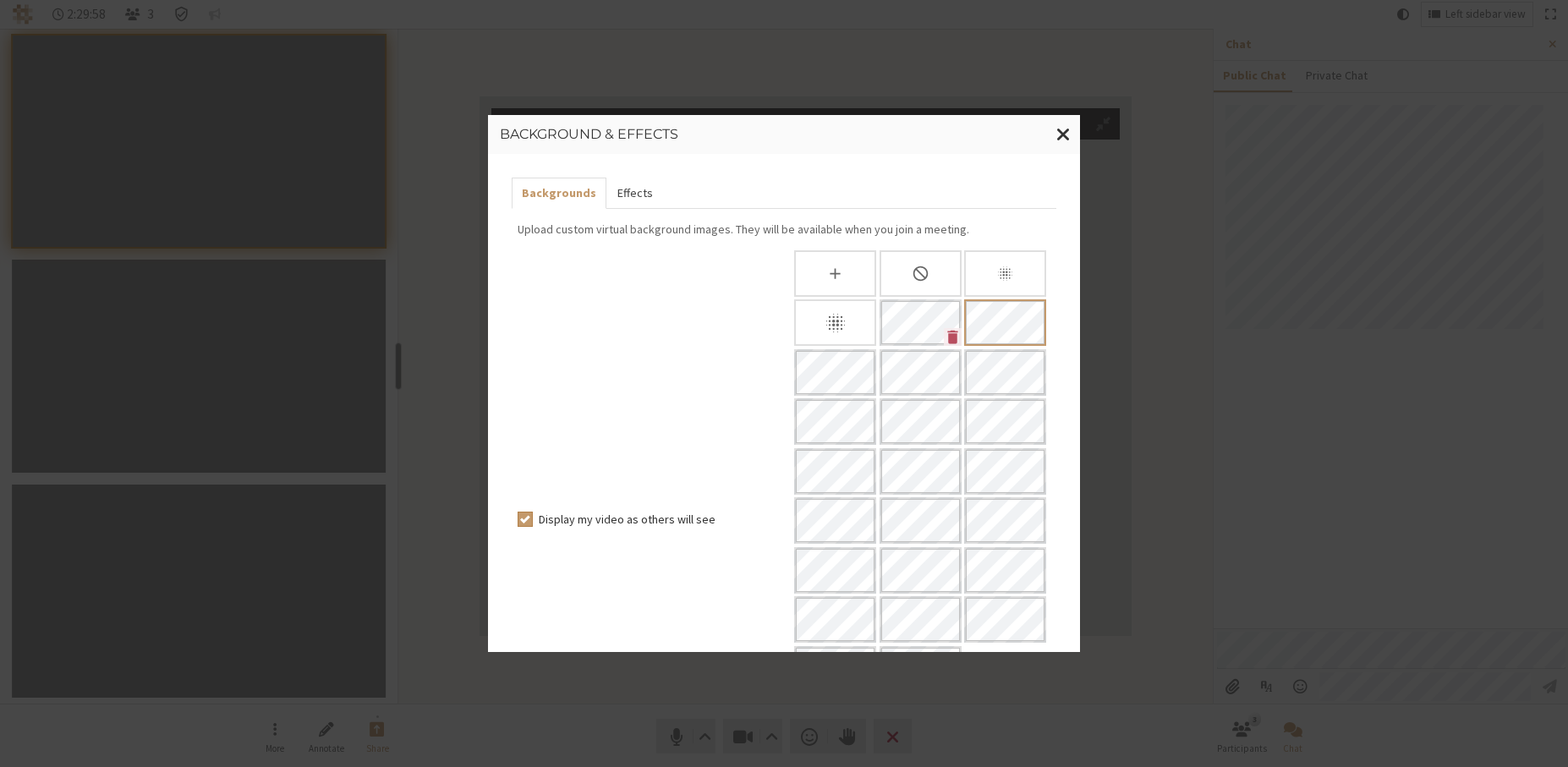
click at [643, 195] on button "Effects" at bounding box center [633, 192] width 56 height 31
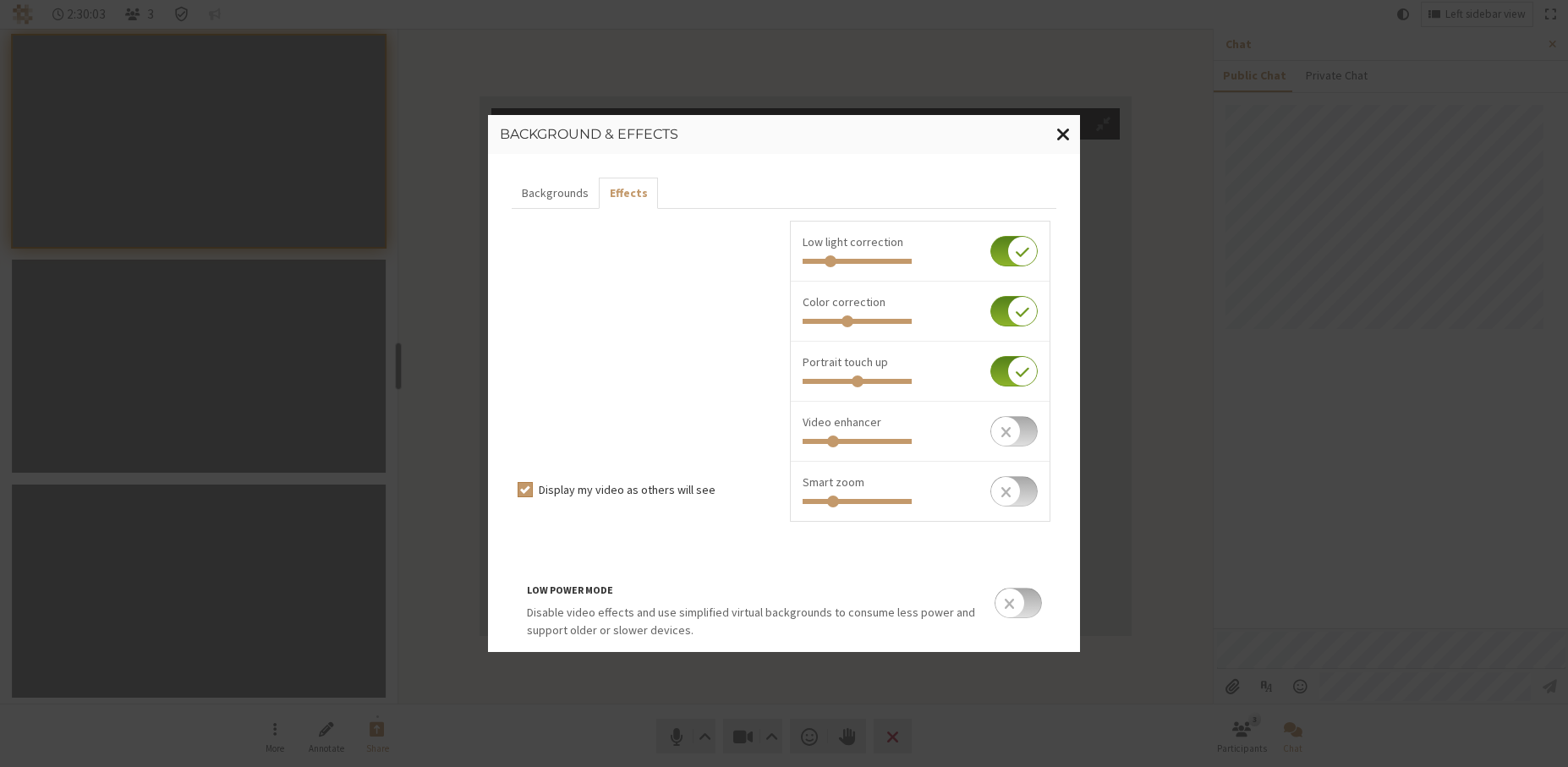
click at [1054, 131] on button "Close modal" at bounding box center [1063, 134] width 33 height 39
